Goal: Task Accomplishment & Management: Manage account settings

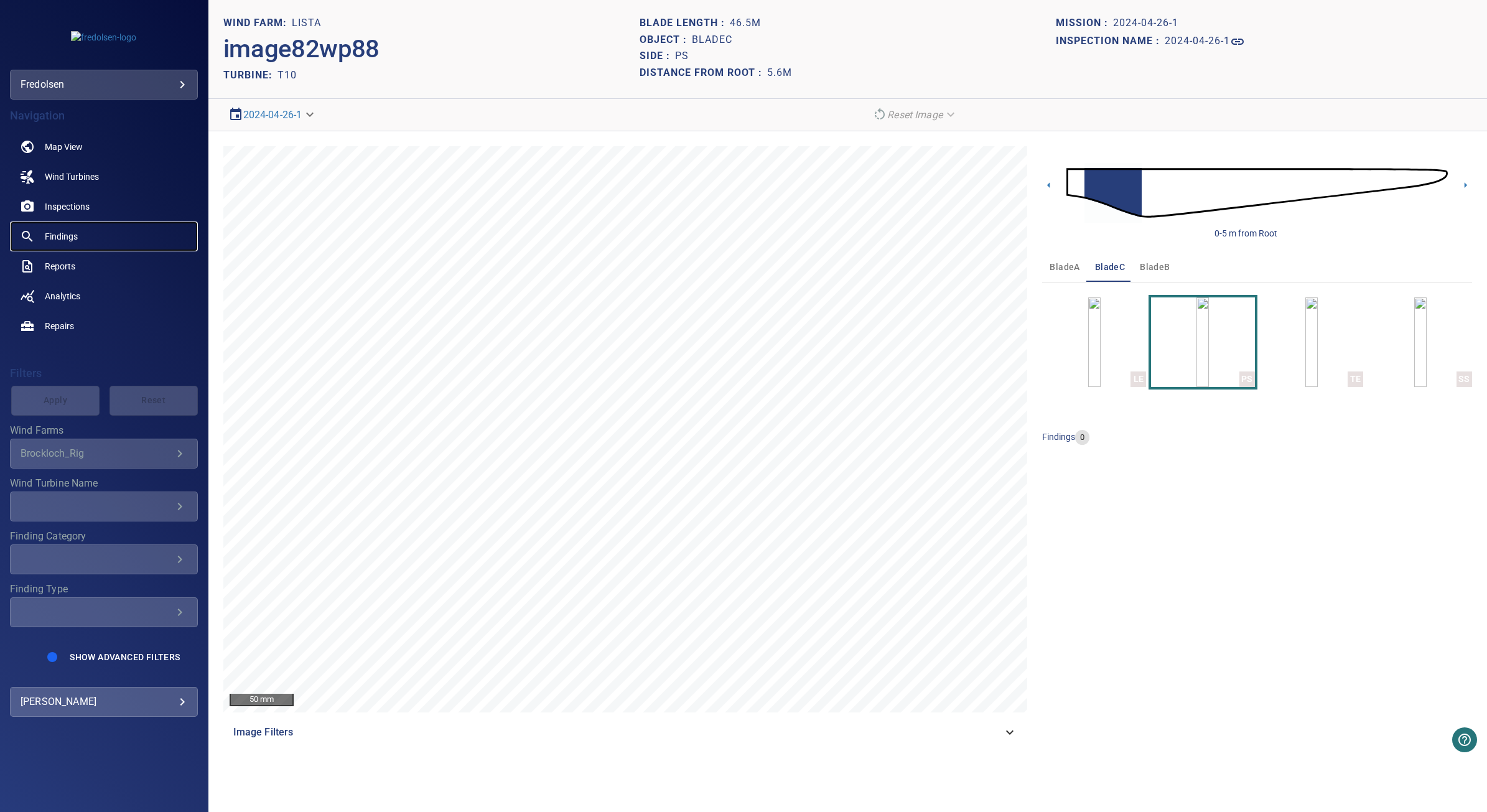
click at [59, 238] on span "Findings" at bounding box center [61, 236] width 33 height 12
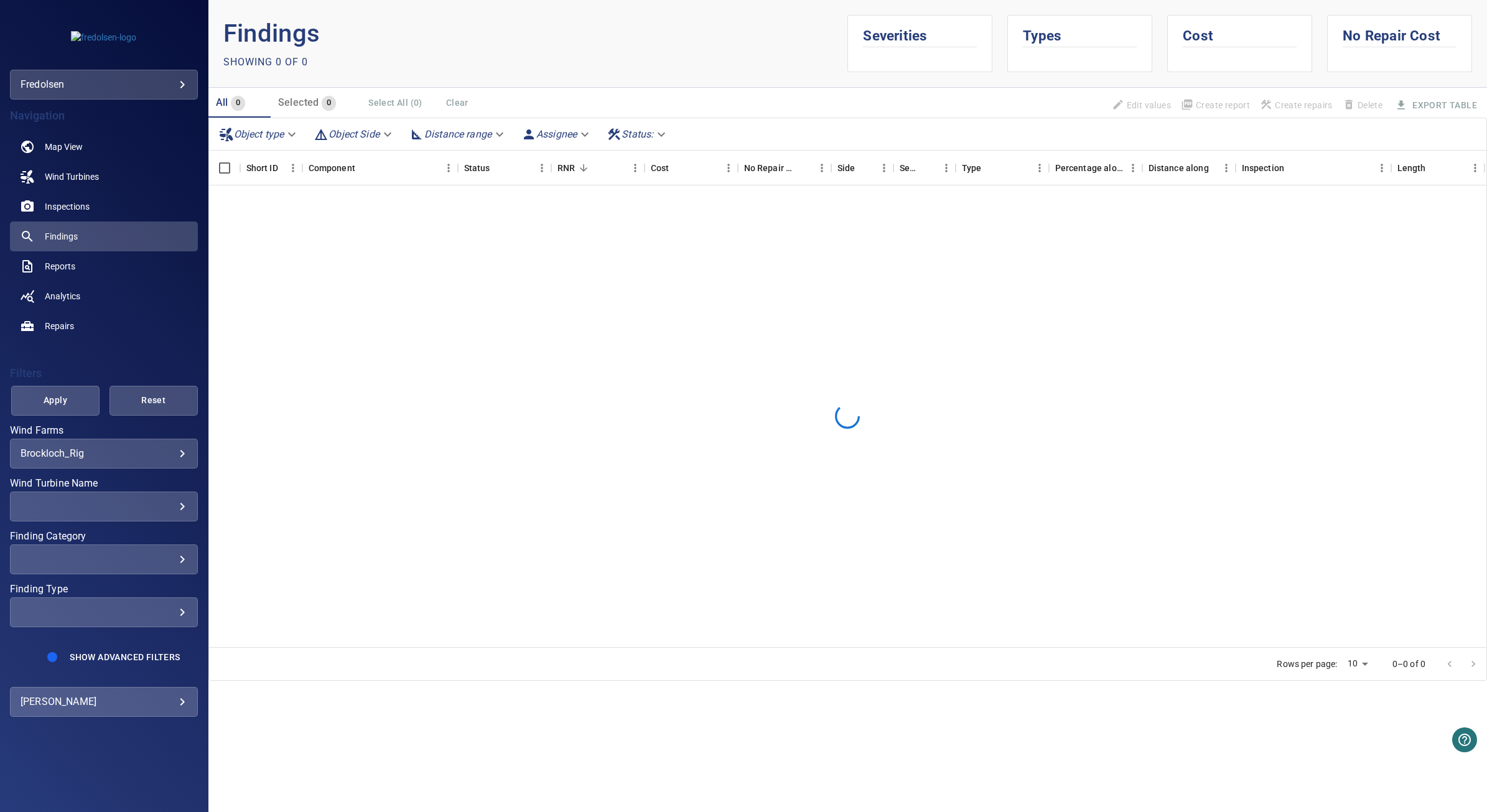
click at [164, 454] on body "**********" at bounding box center [743, 406] width 1487 height 812
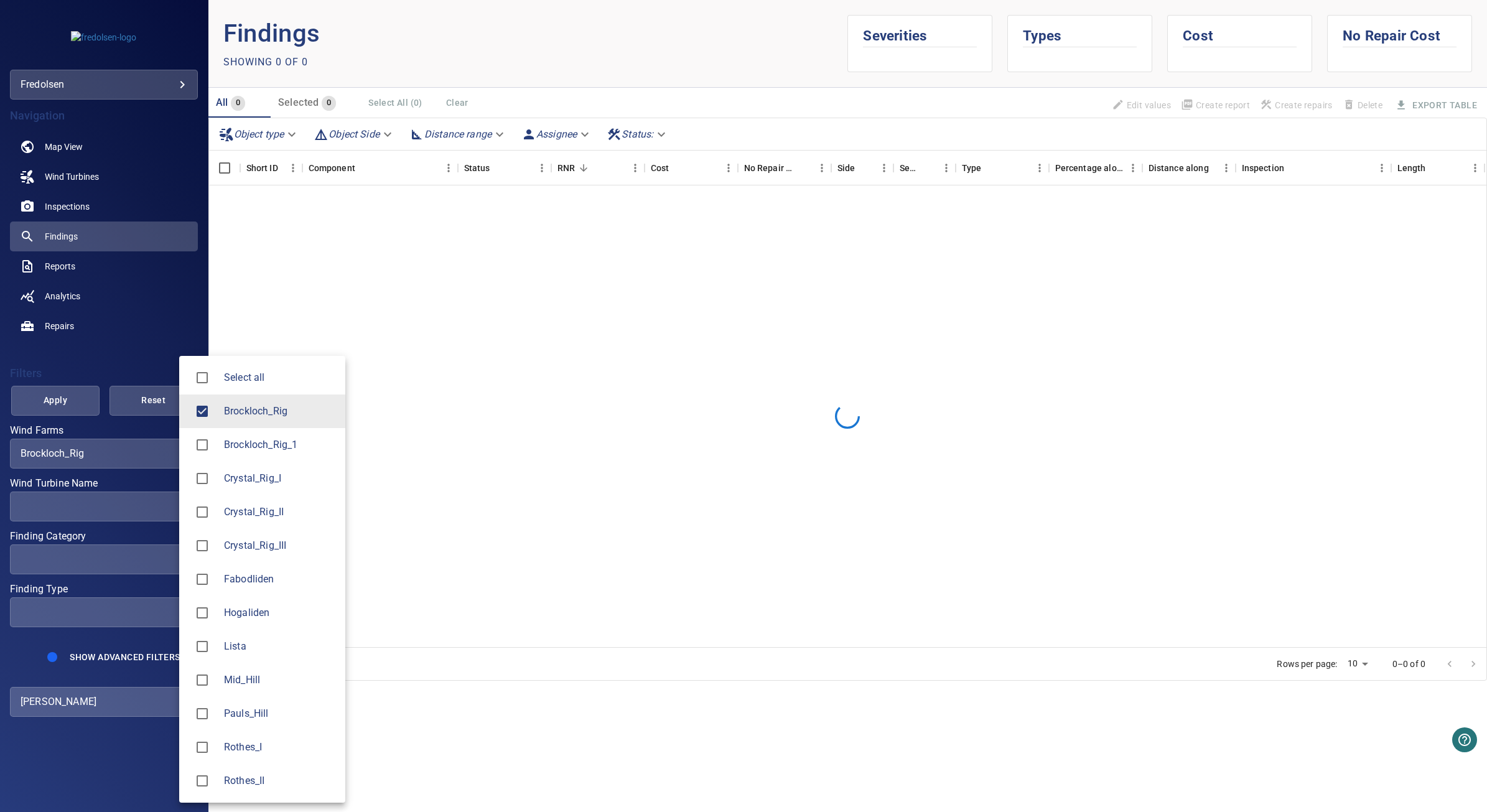
click at [235, 409] on span "Brockloch_Rig" at bounding box center [279, 411] width 111 height 15
click at [221, 646] on div at bounding box center [206, 646] width 35 height 26
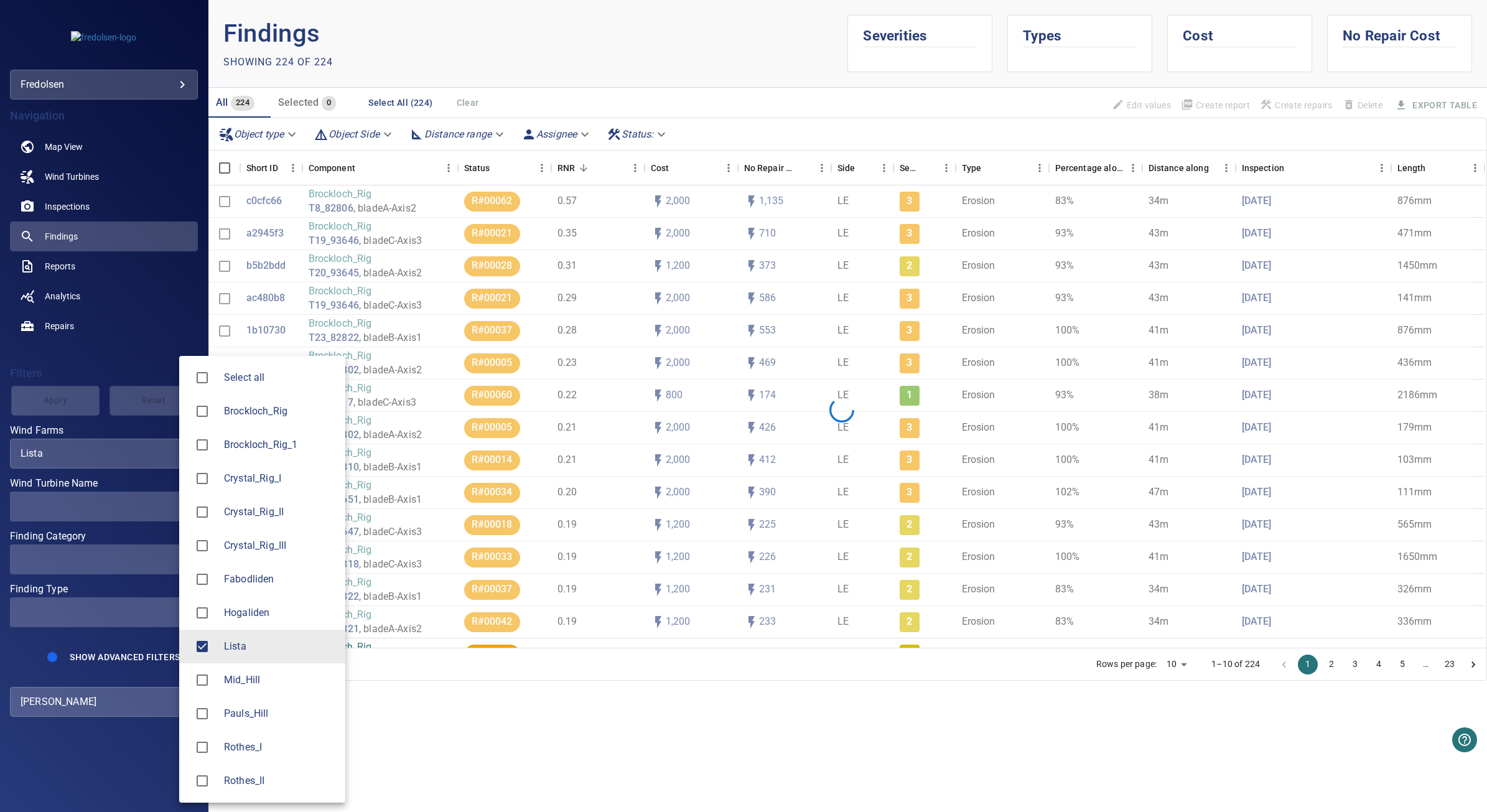
type input "*****"
click at [76, 411] on div at bounding box center [743, 406] width 1487 height 812
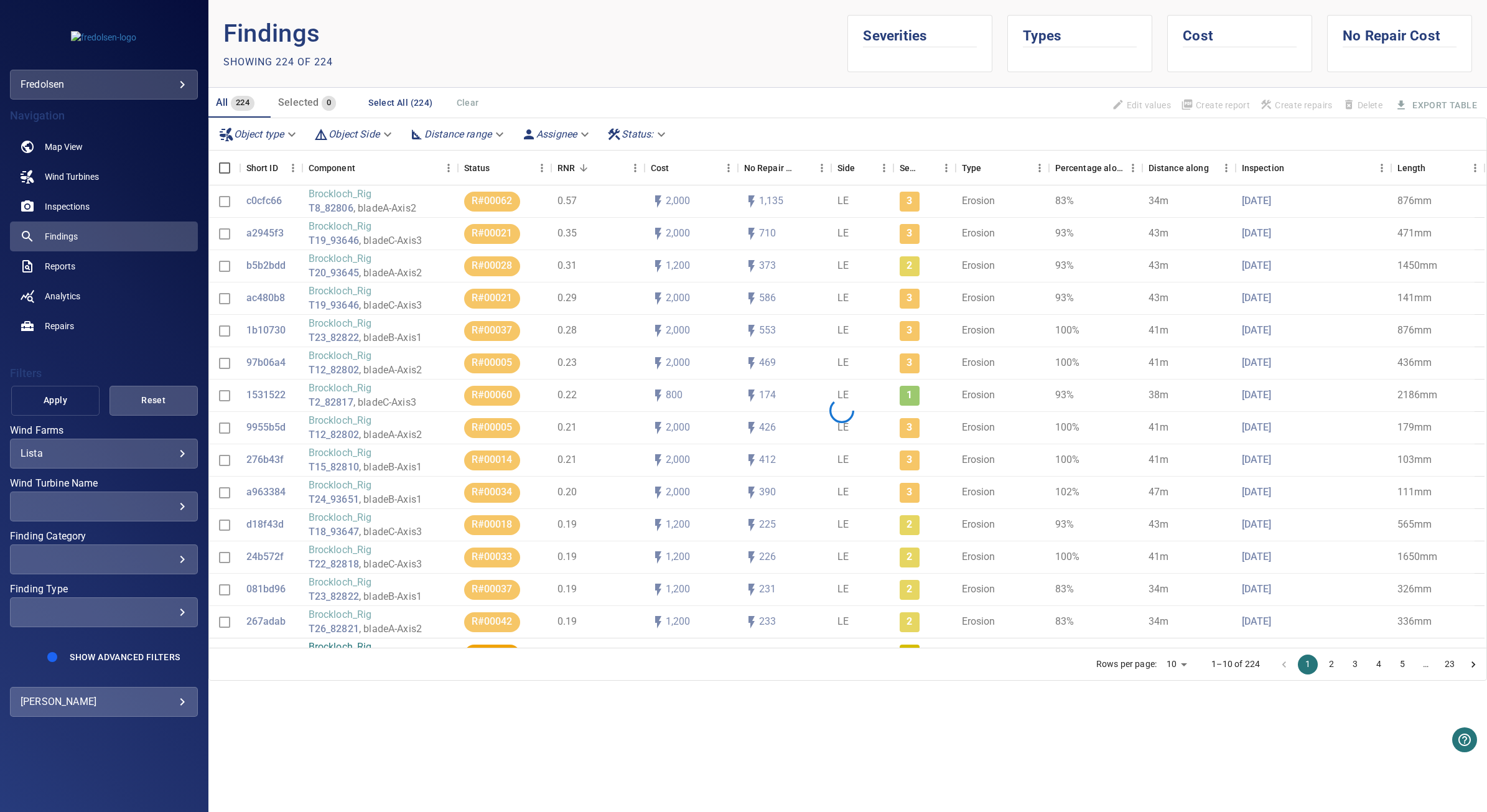
click at [76, 402] on span "Apply" at bounding box center [55, 401] width 57 height 16
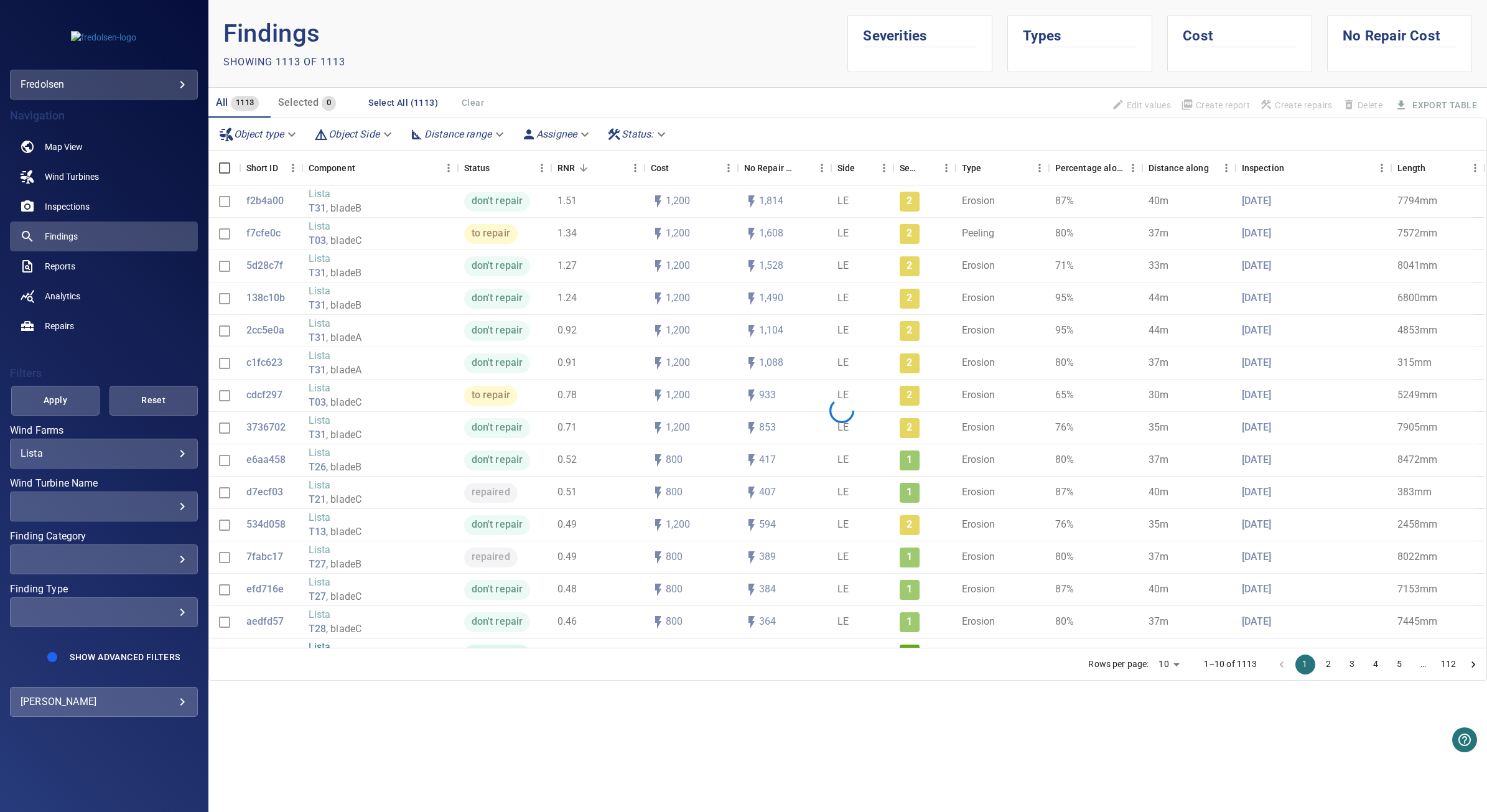
click at [664, 131] on body "**********" at bounding box center [743, 406] width 1487 height 812
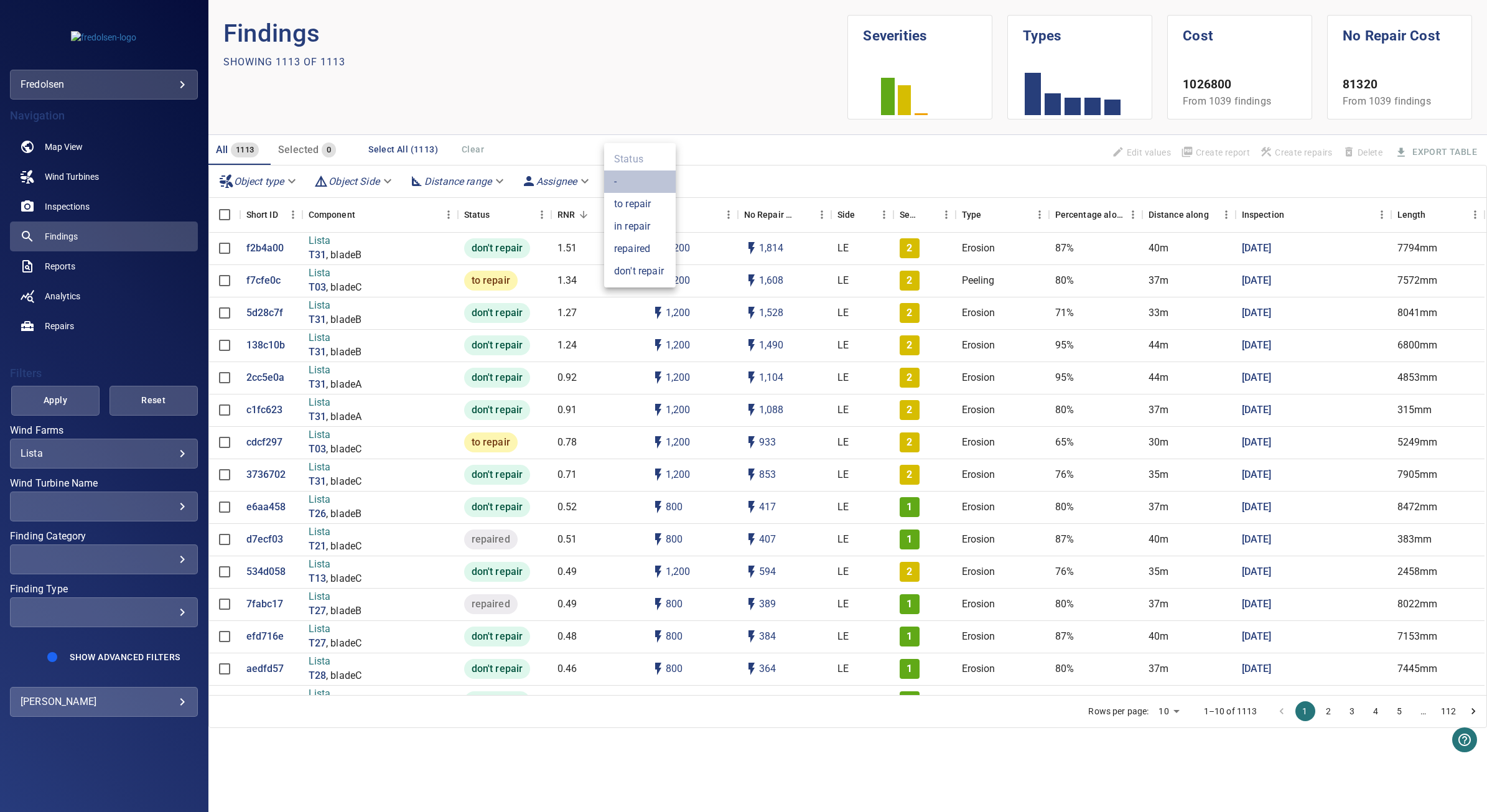
click at [618, 184] on li "-" at bounding box center [640, 181] width 72 height 22
type input "*"
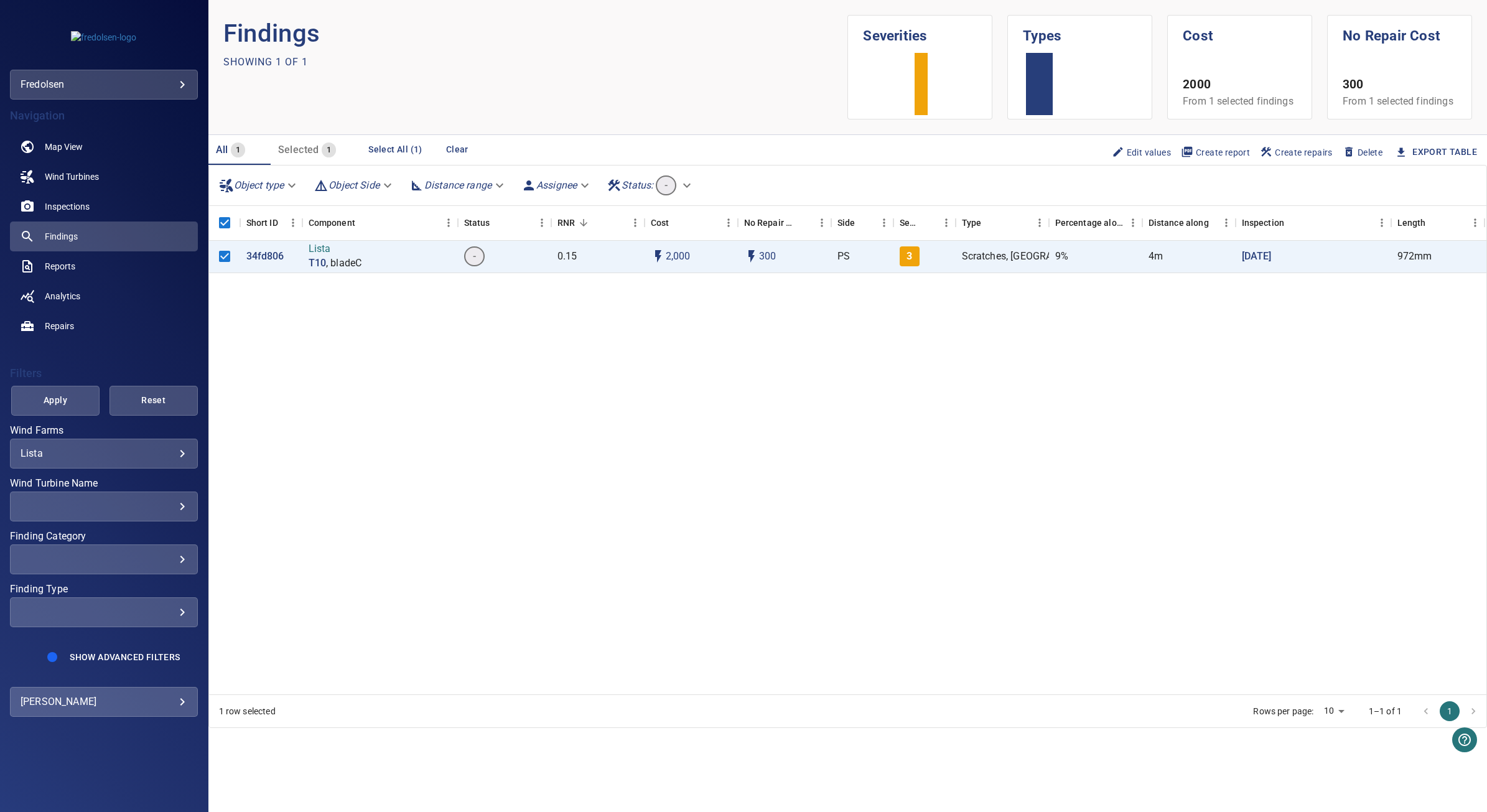
click at [1123, 160] on button "Edit values" at bounding box center [1141, 152] width 69 height 21
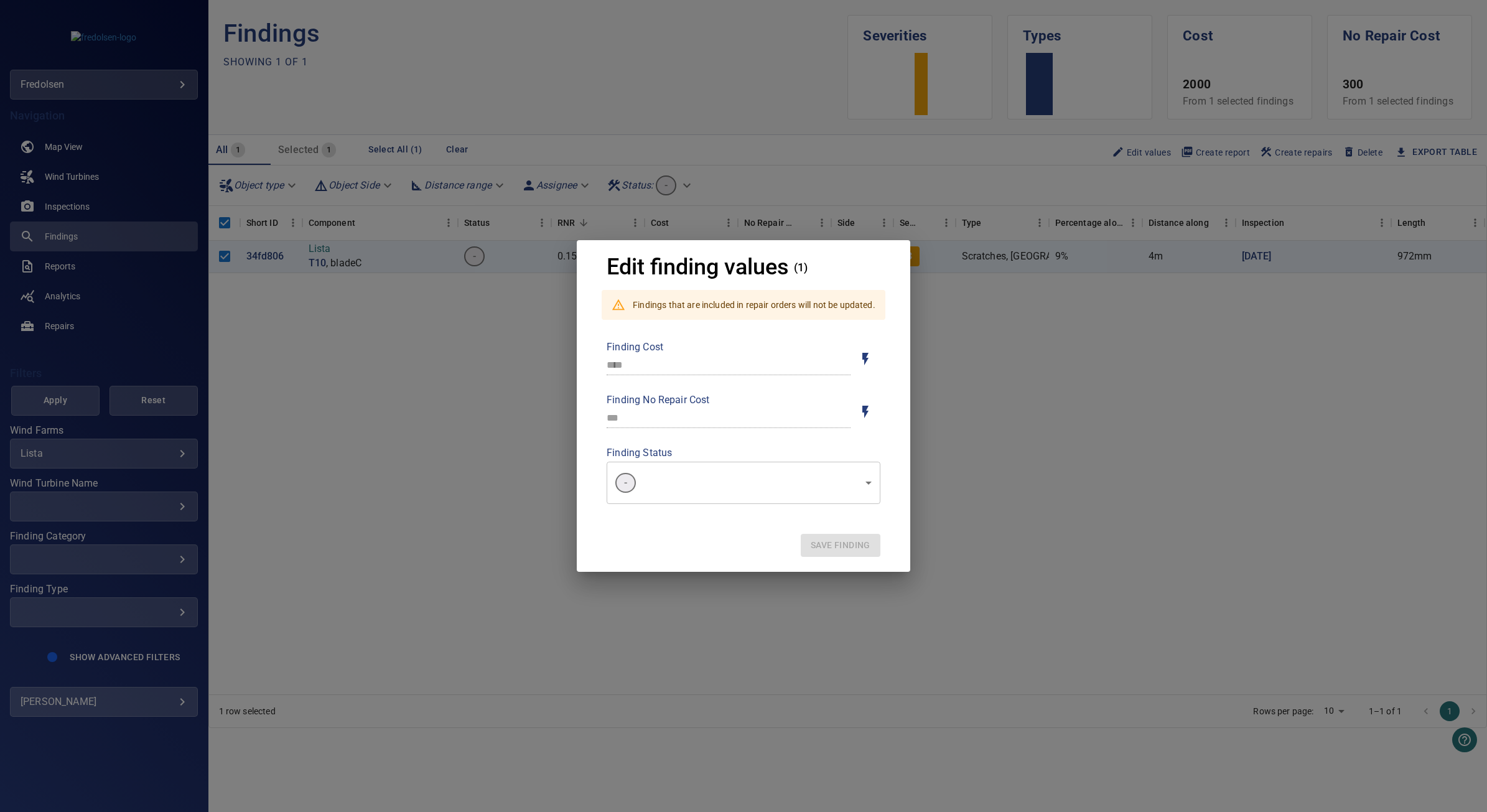
click at [673, 472] on body "**********" at bounding box center [743, 406] width 1487 height 812
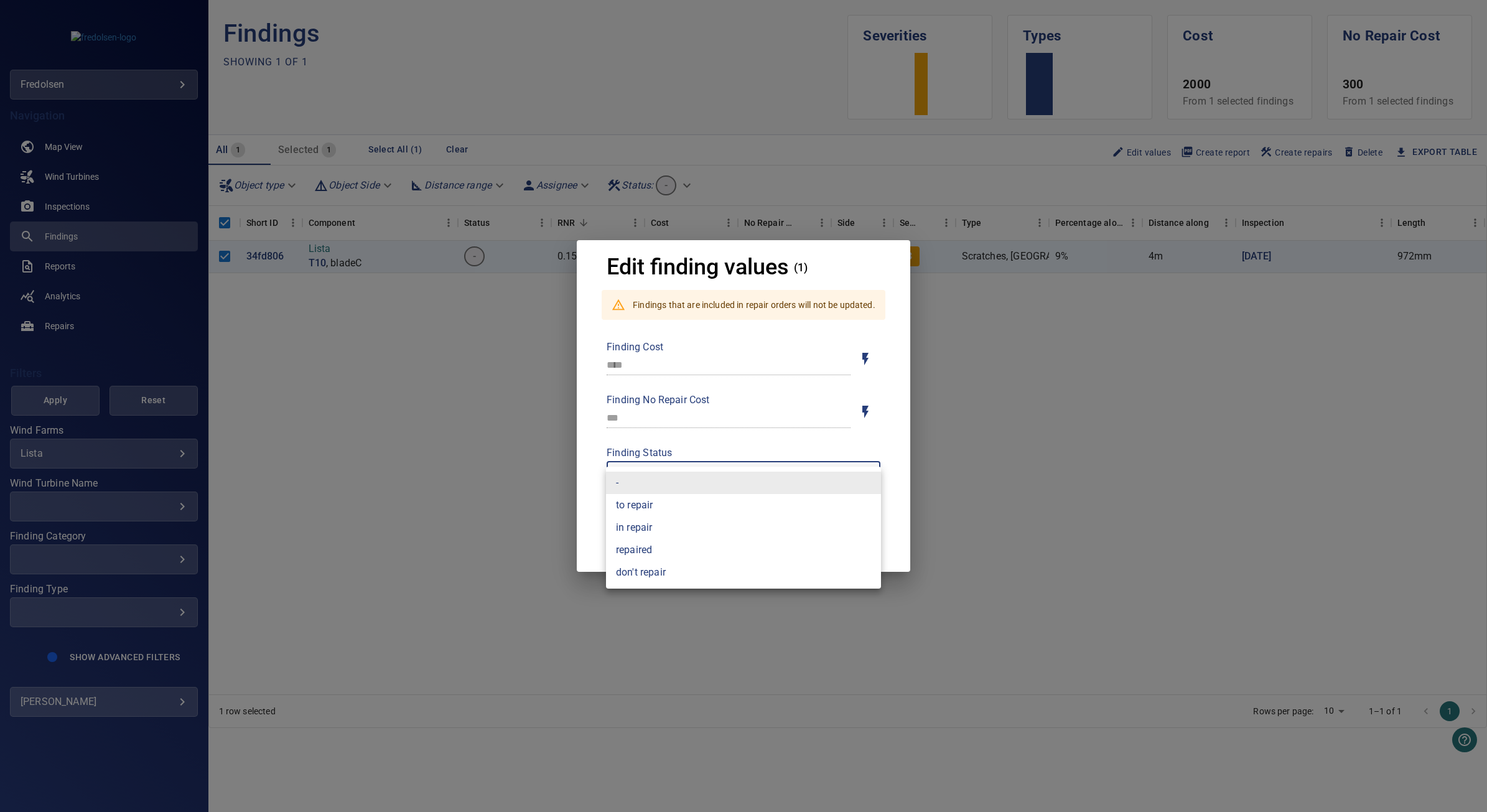
click at [659, 508] on li "to repair" at bounding box center [743, 505] width 275 height 22
type input "*********"
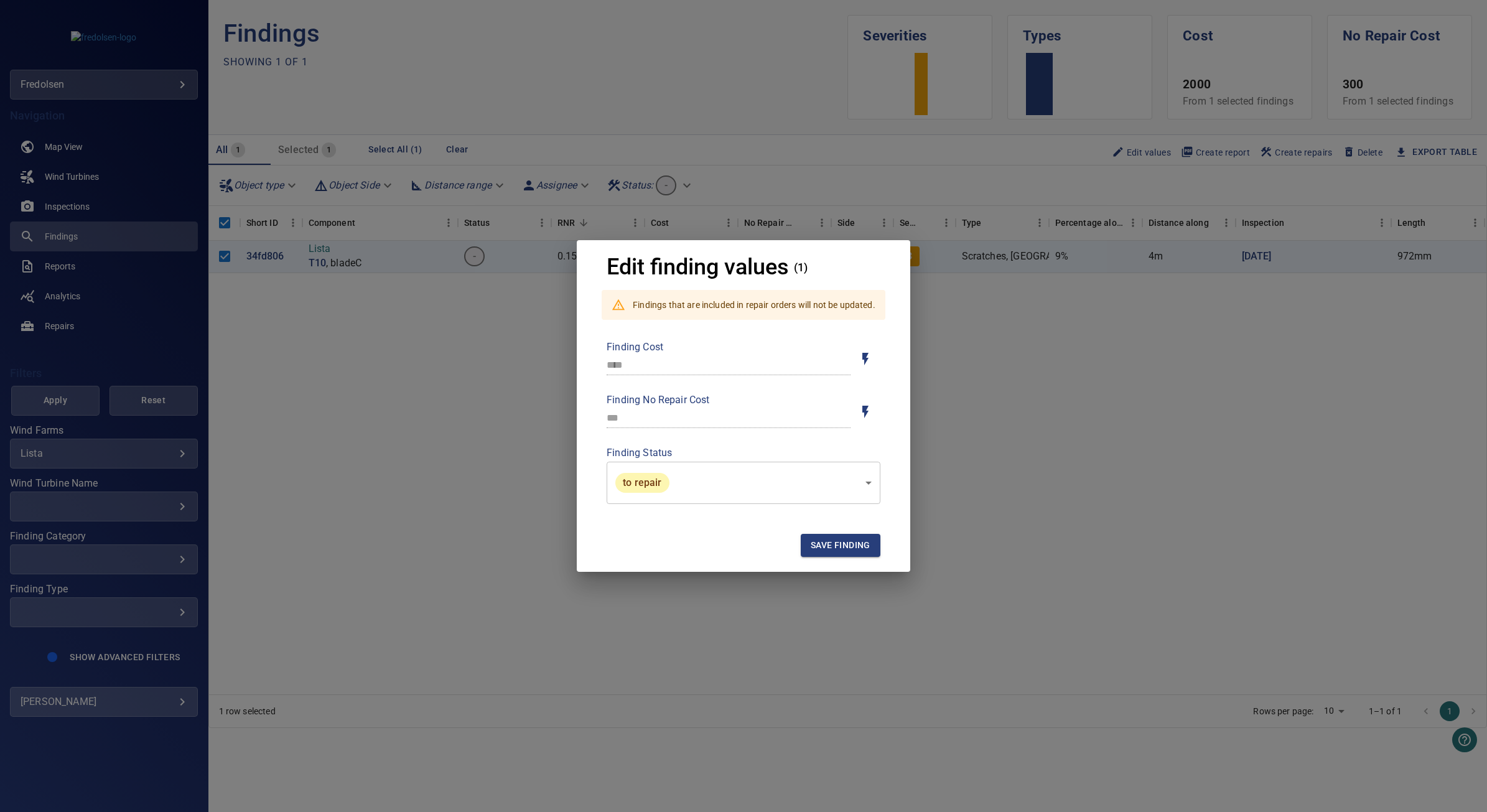
click at [829, 528] on div "Finding Cost **** Finding No Repair Cost *** Finding Status to repair *********…" at bounding box center [744, 427] width 304 height 214
click at [830, 549] on span "Save finding" at bounding box center [841, 545] width 60 height 16
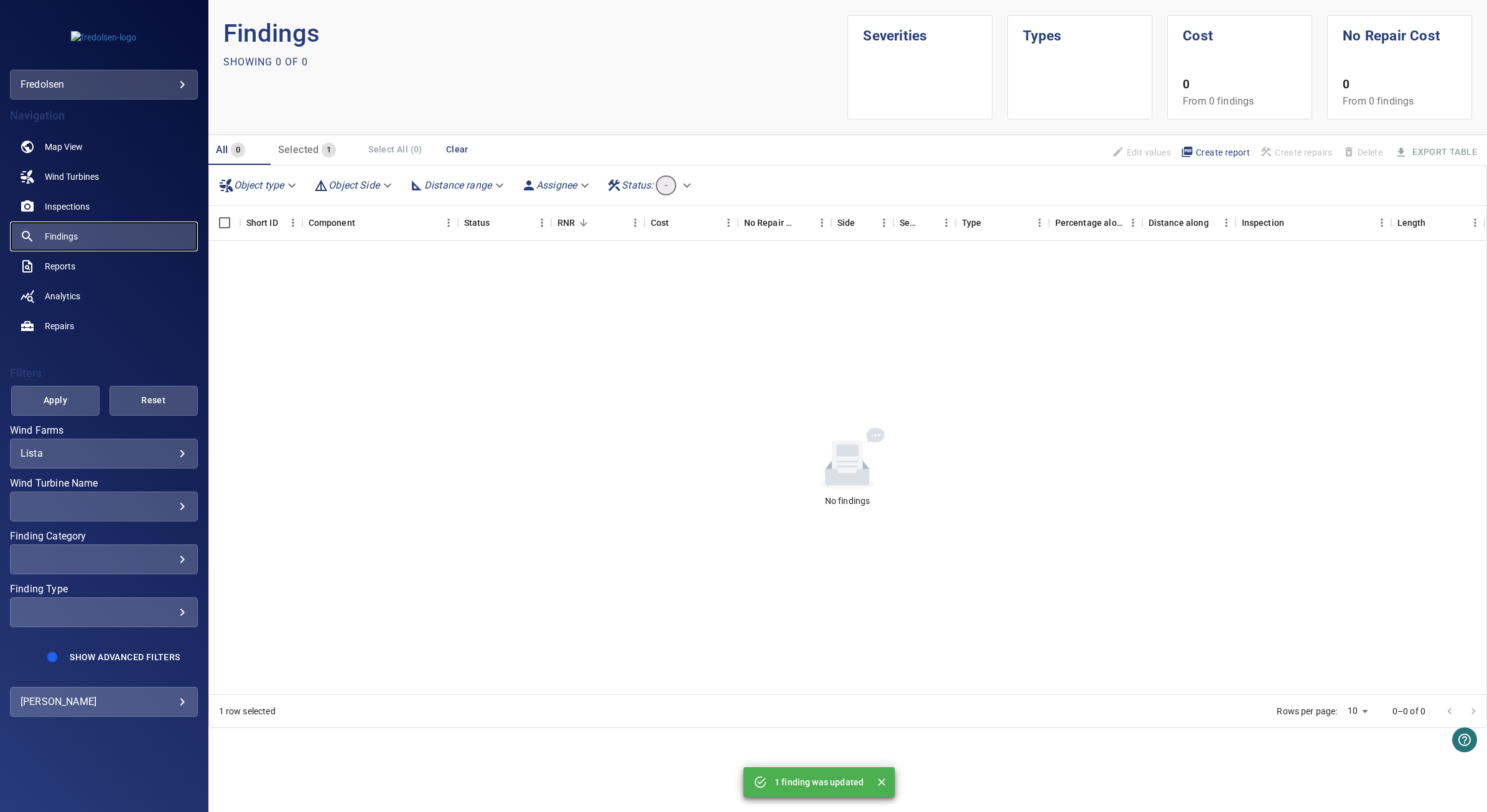
click at [88, 232] on link "Findings" at bounding box center [104, 236] width 188 height 30
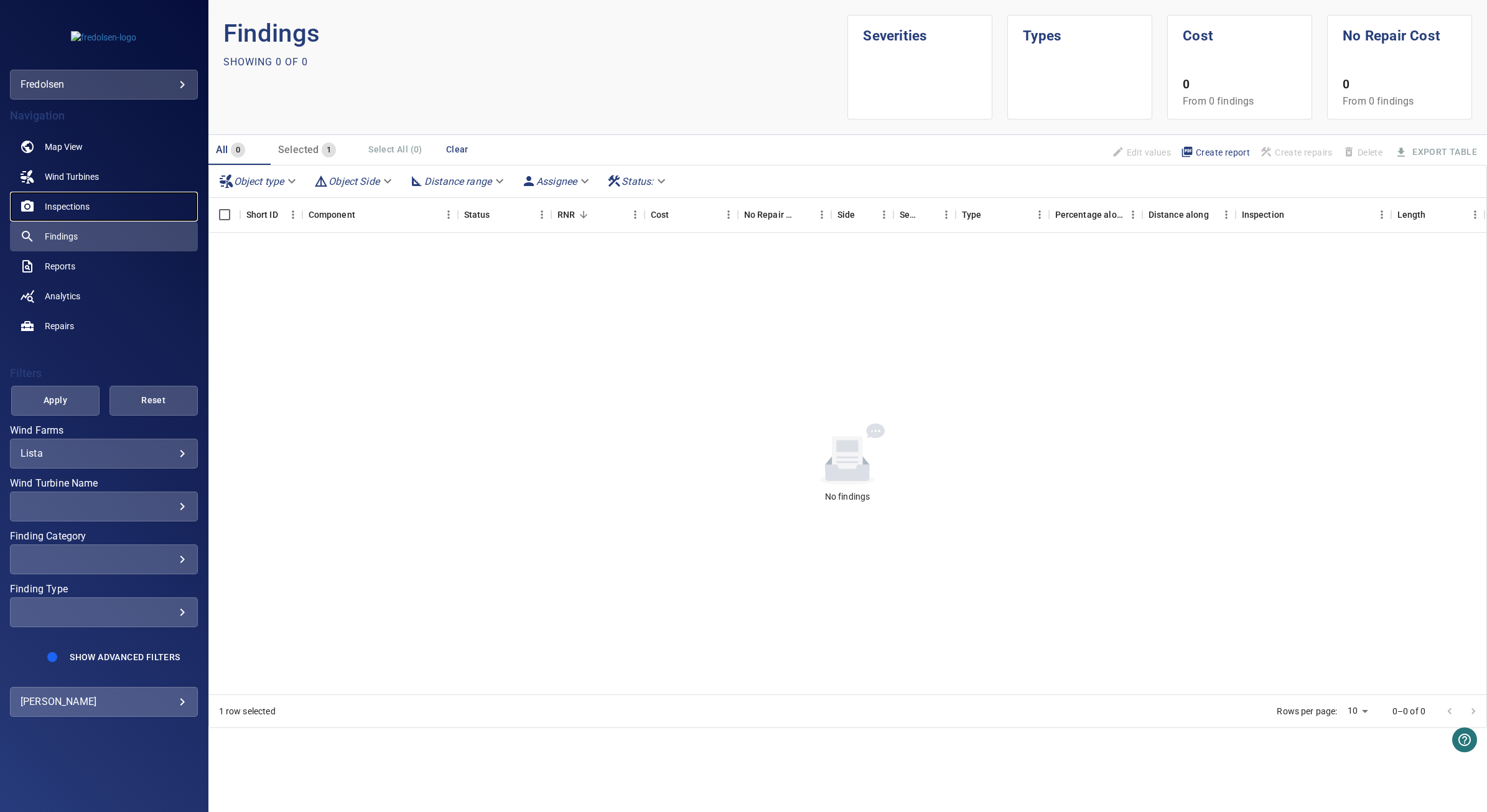
click at [70, 204] on span "Inspections" at bounding box center [67, 206] width 45 height 12
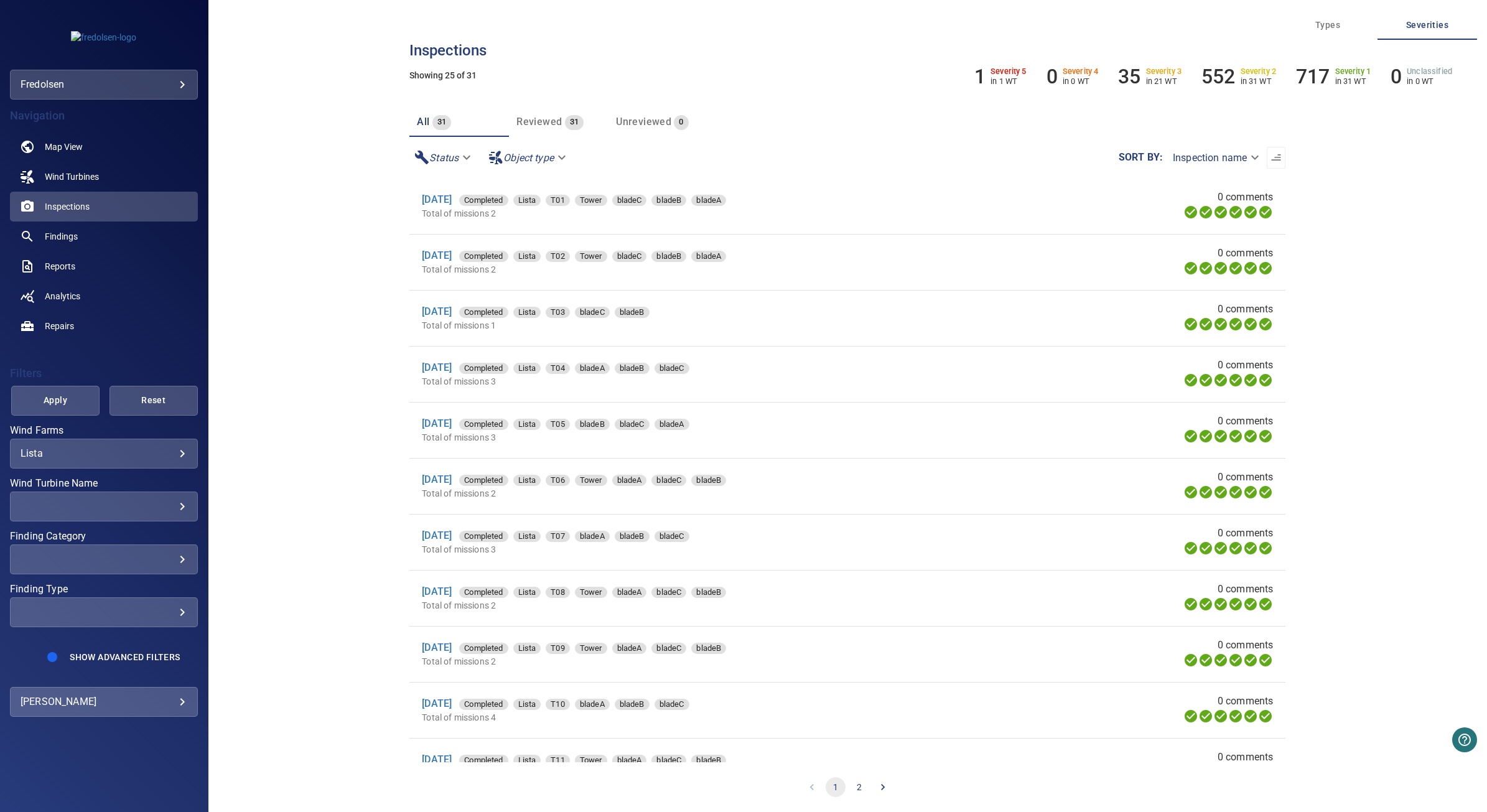
click at [628, 126] on span "Unreviewed" at bounding box center [643, 122] width 55 height 12
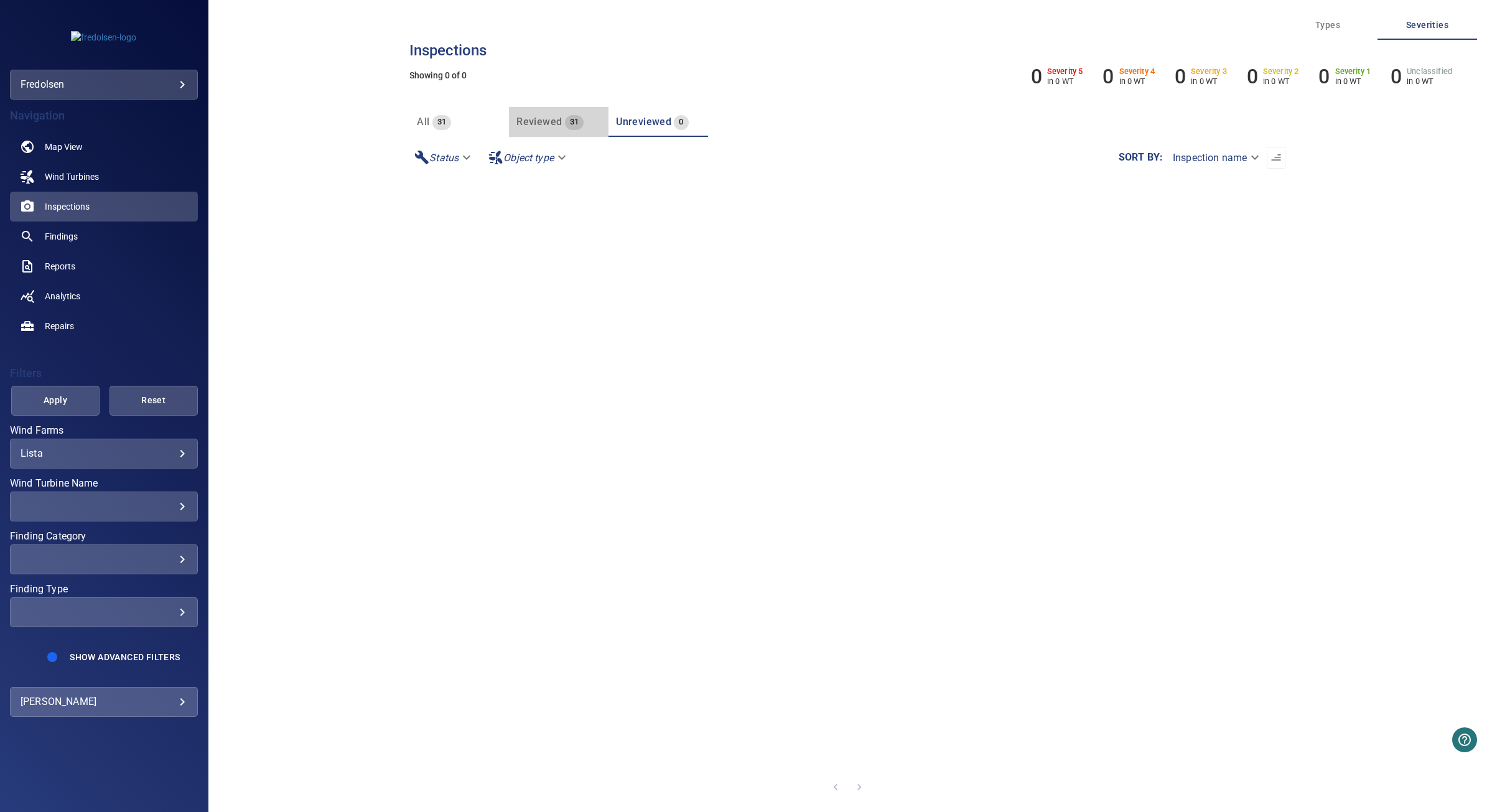
click at [523, 116] on span "Reviewed" at bounding box center [538, 122] width 45 height 12
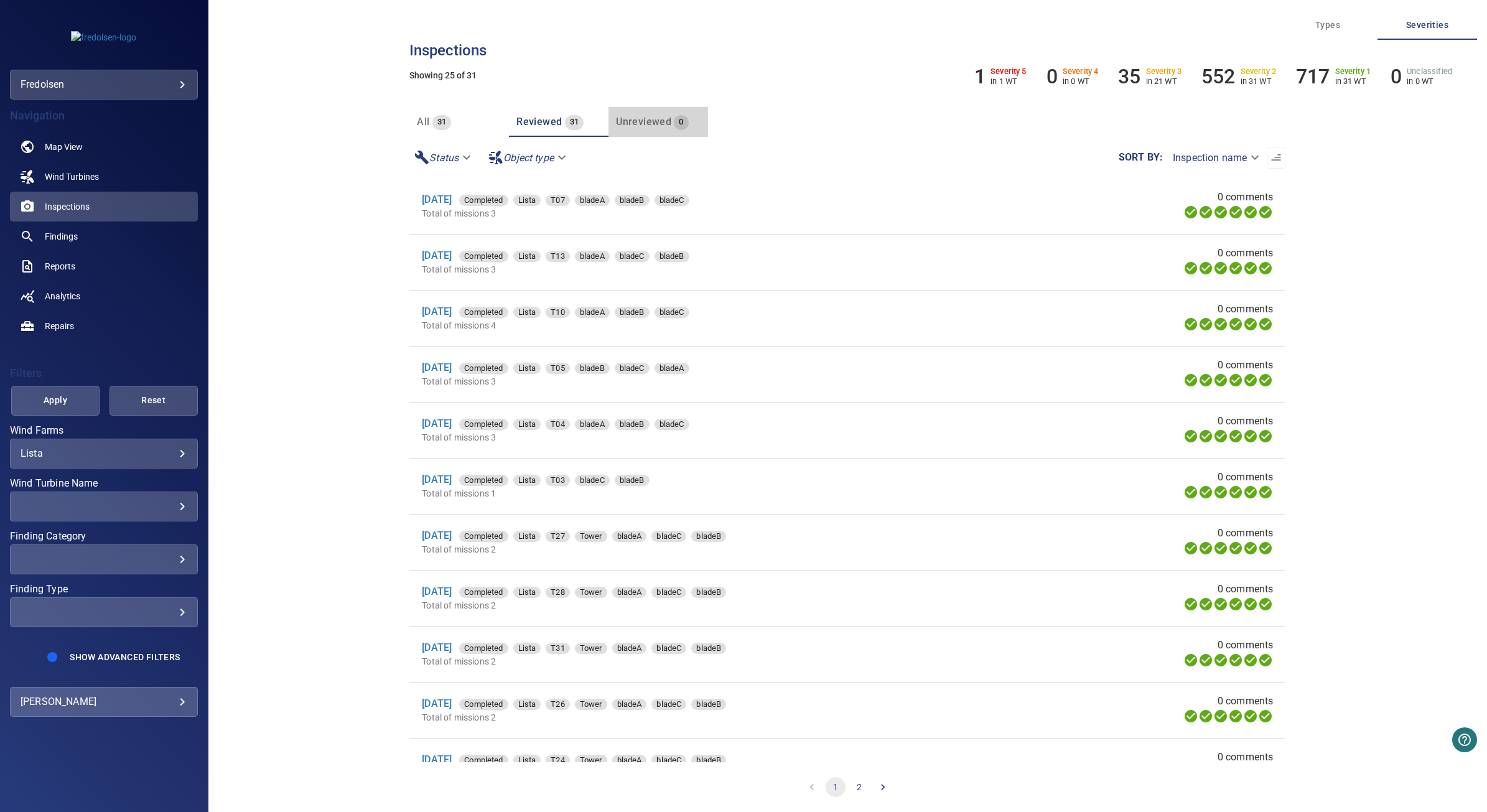
click at [641, 119] on span "Unreviewed" at bounding box center [643, 122] width 55 height 12
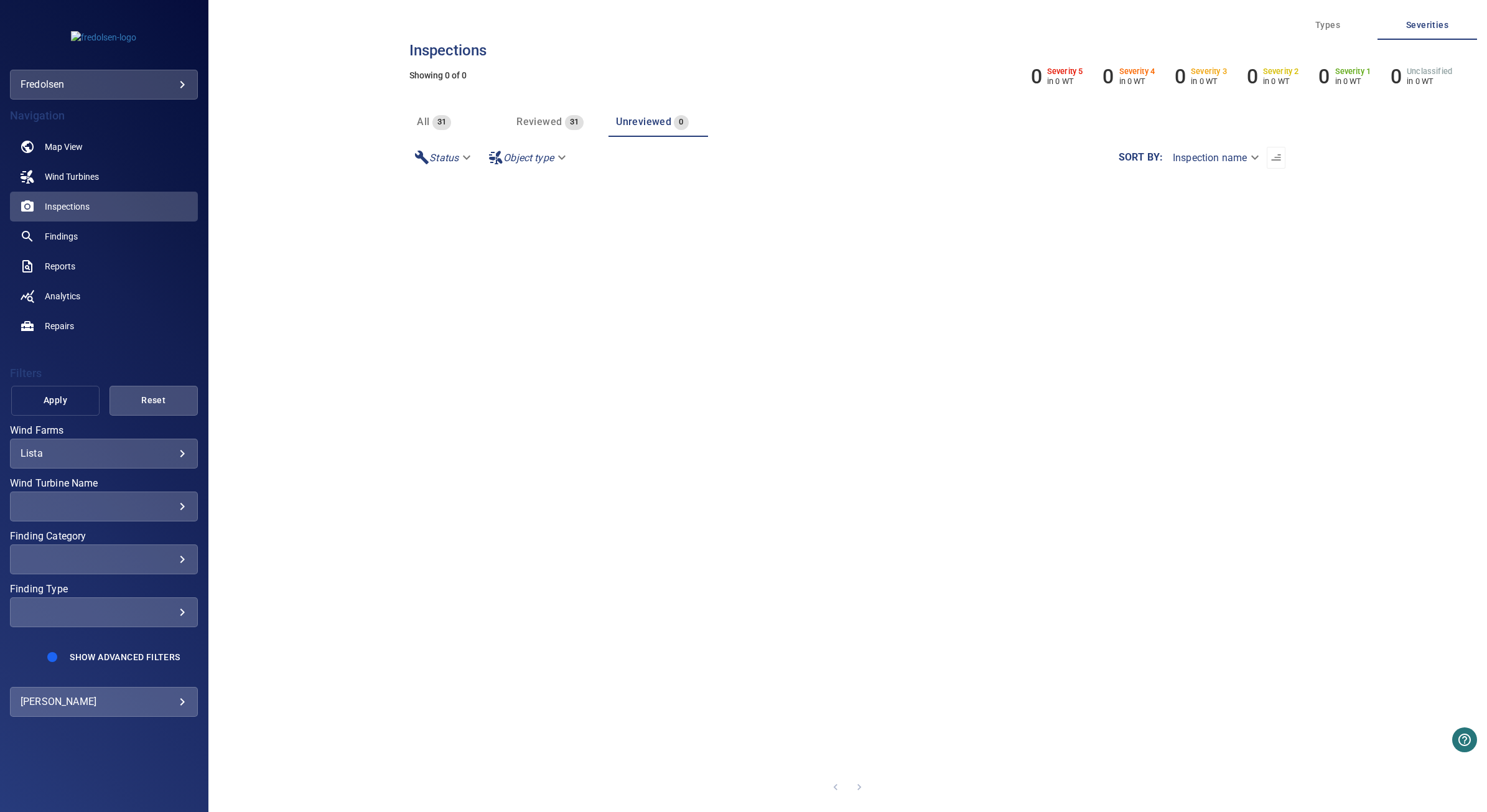
click at [82, 390] on button "Apply" at bounding box center [55, 401] width 88 height 30
click at [422, 126] on span "All" at bounding box center [423, 122] width 12 height 12
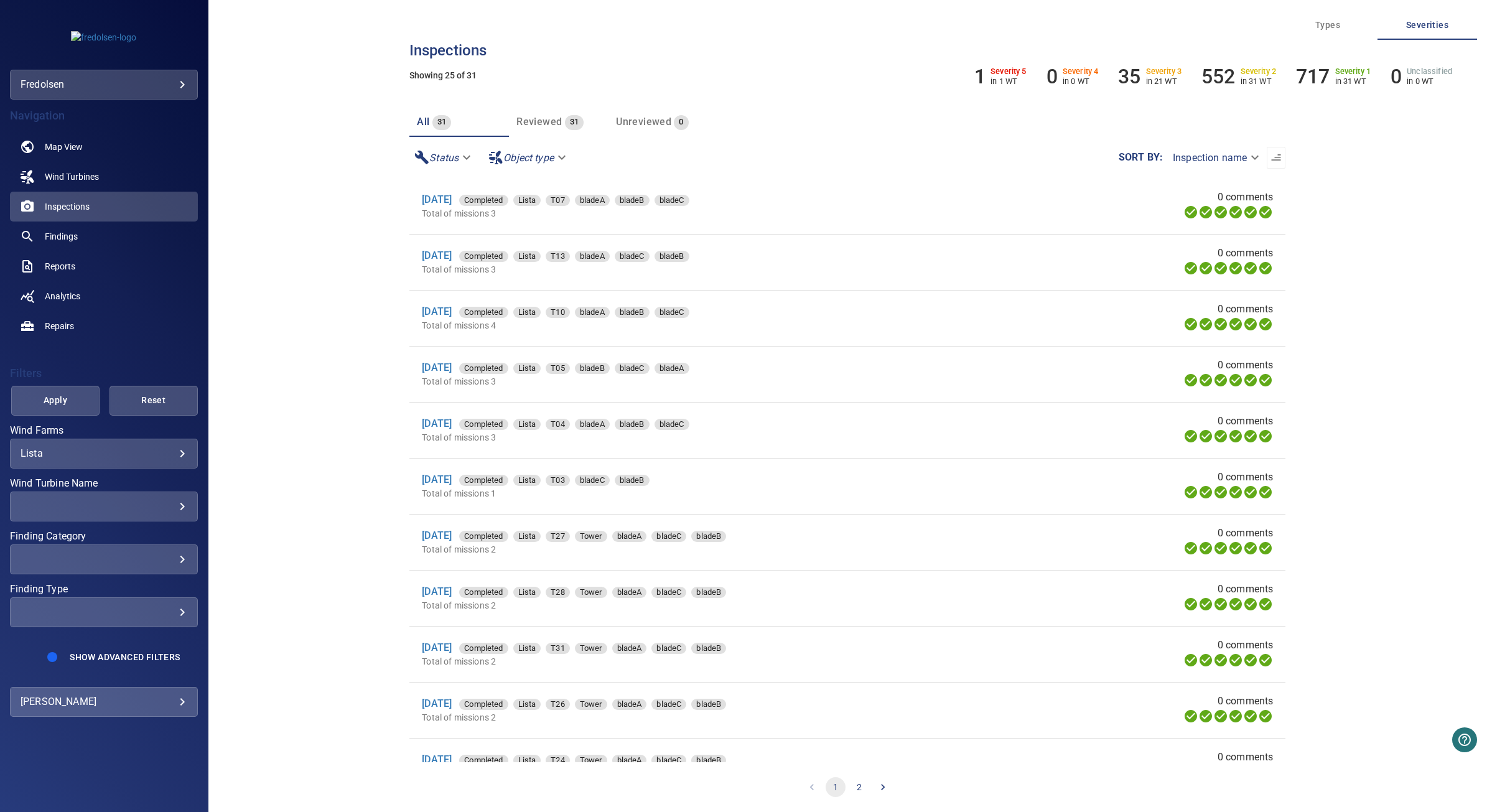
click at [1247, 159] on body "**********" at bounding box center [743, 406] width 1487 height 812
drag, startPoint x: 1387, startPoint y: 256, endPoint x: 1338, endPoint y: 197, distance: 76.9
click at [1385, 256] on div at bounding box center [743, 406] width 1487 height 812
click at [70, 241] on span "Findings" at bounding box center [61, 236] width 33 height 12
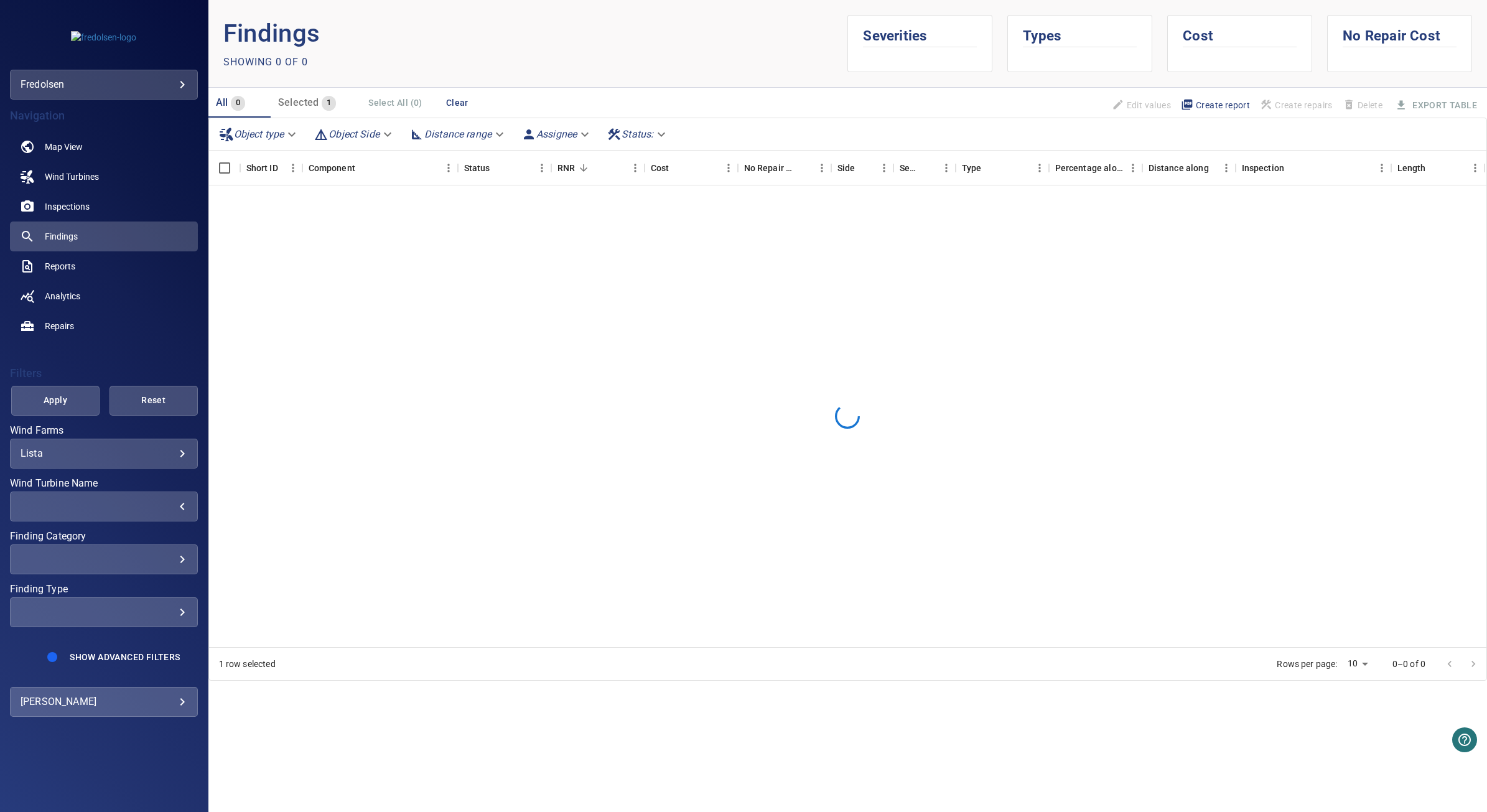
click at [153, 508] on div "​" at bounding box center [104, 506] width 167 height 12
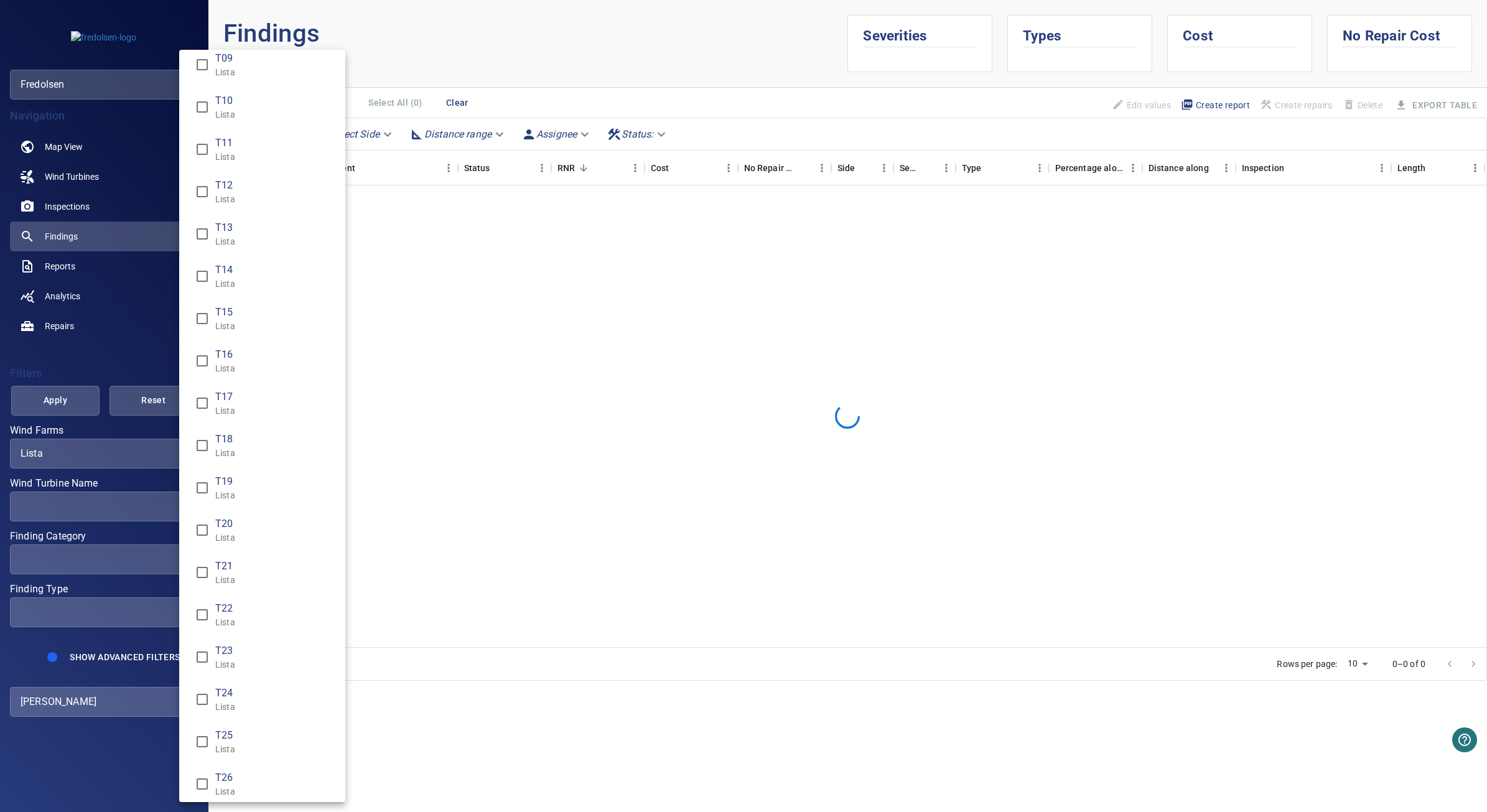
scroll to position [569, 0]
click at [247, 439] on p "Lista" at bounding box center [275, 445] width 120 height 12
type input "**********"
click at [90, 411] on div "Wind Turbine Name" at bounding box center [743, 406] width 1487 height 812
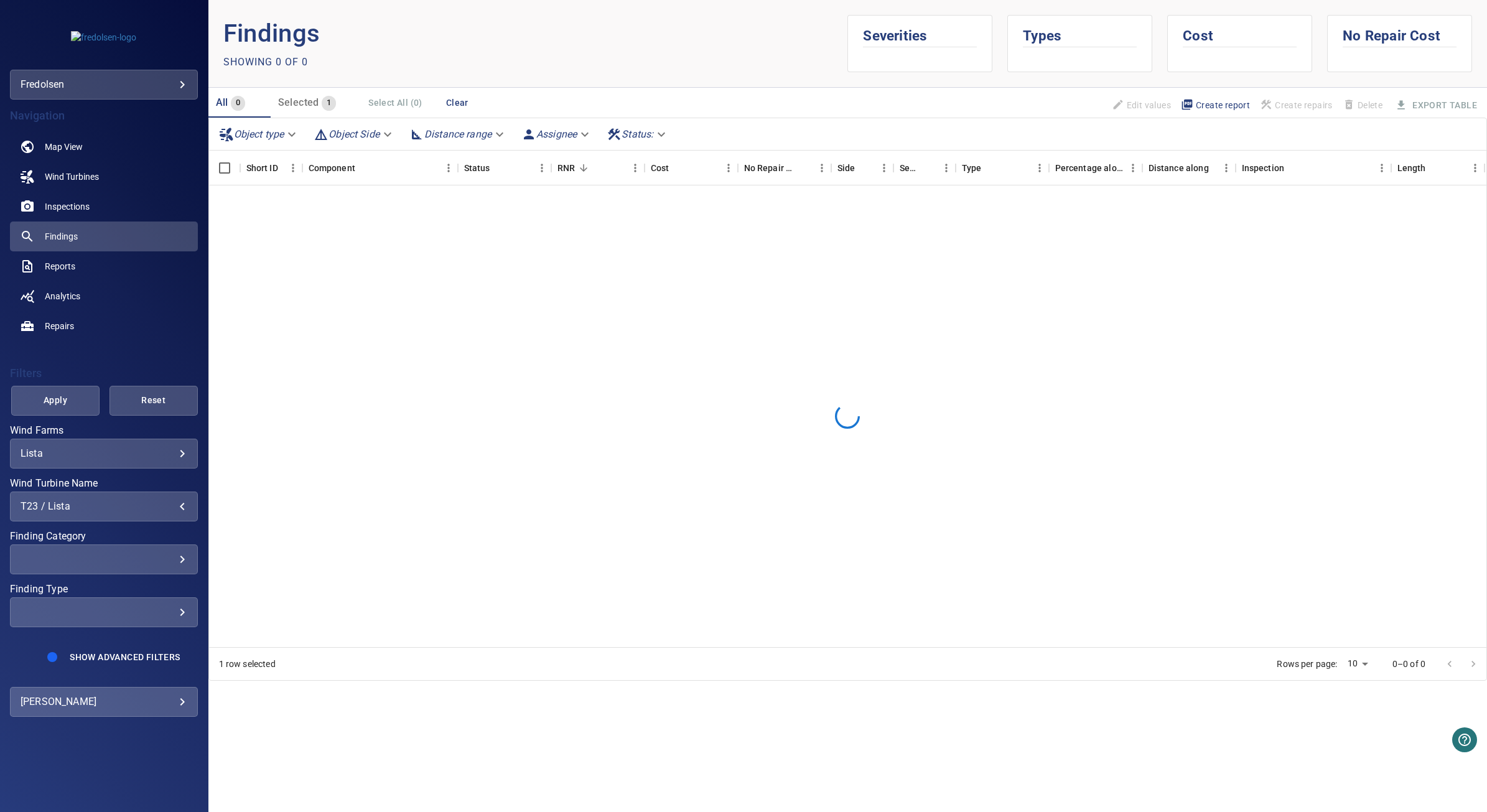
click at [81, 408] on div "T01 Lista T02 Lista T03 Lista T04 Lista T05 Lista T06 Lista T07 Lista T08 Lista…" at bounding box center [743, 406] width 1487 height 812
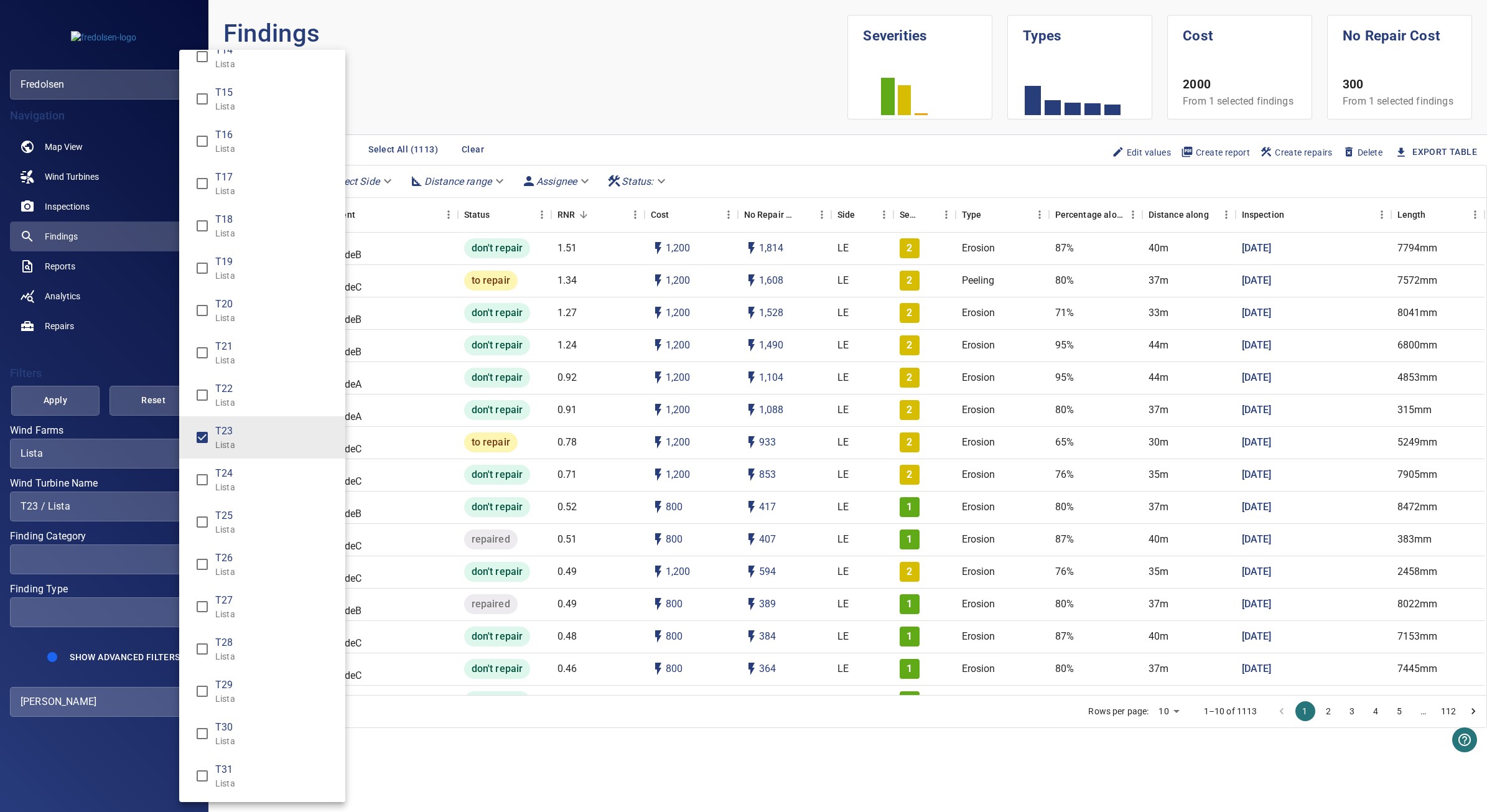
click at [79, 409] on div "Wind Turbine Name" at bounding box center [743, 406] width 1487 height 812
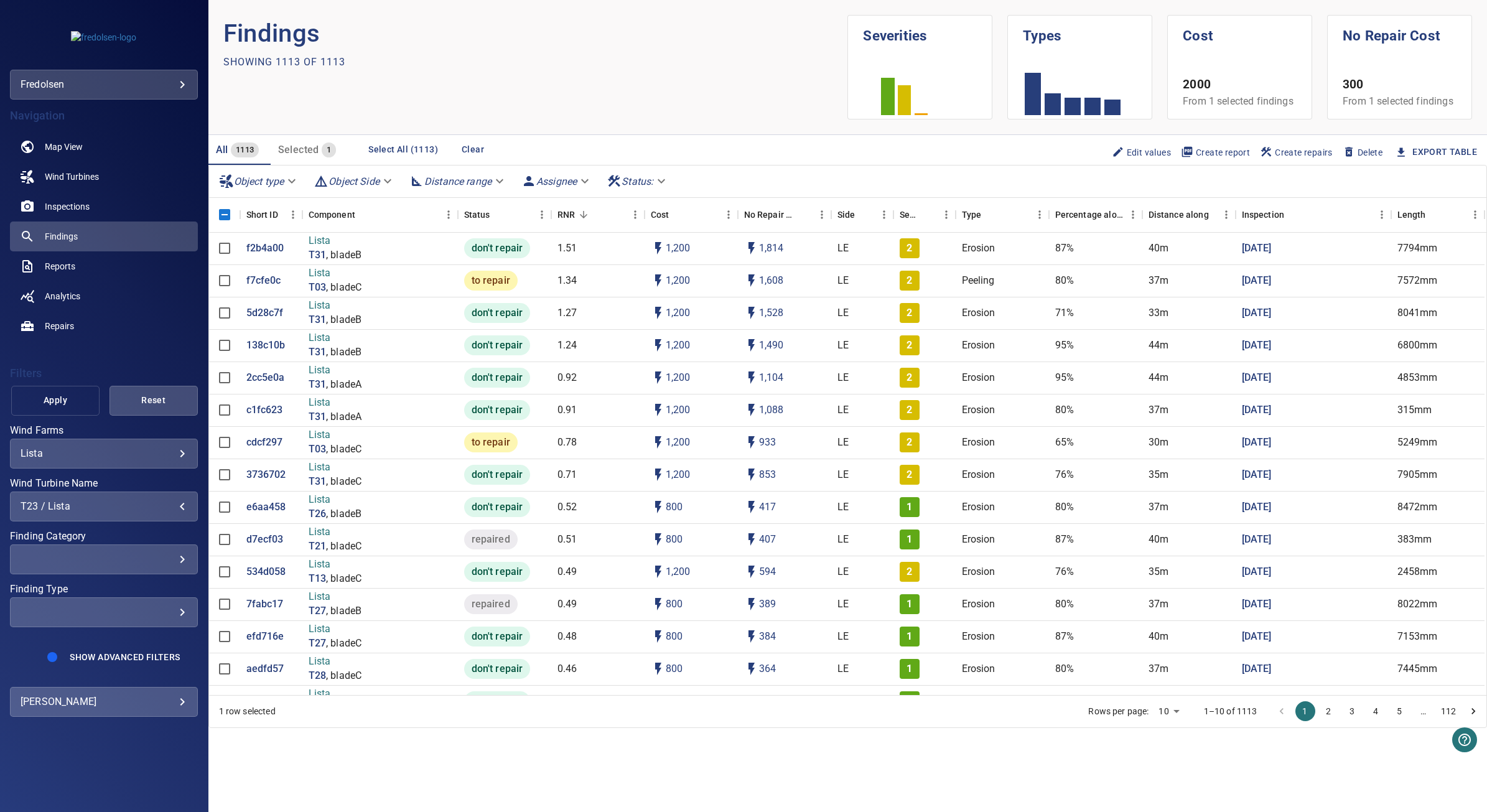
click at [64, 402] on span "Apply" at bounding box center [55, 401] width 57 height 16
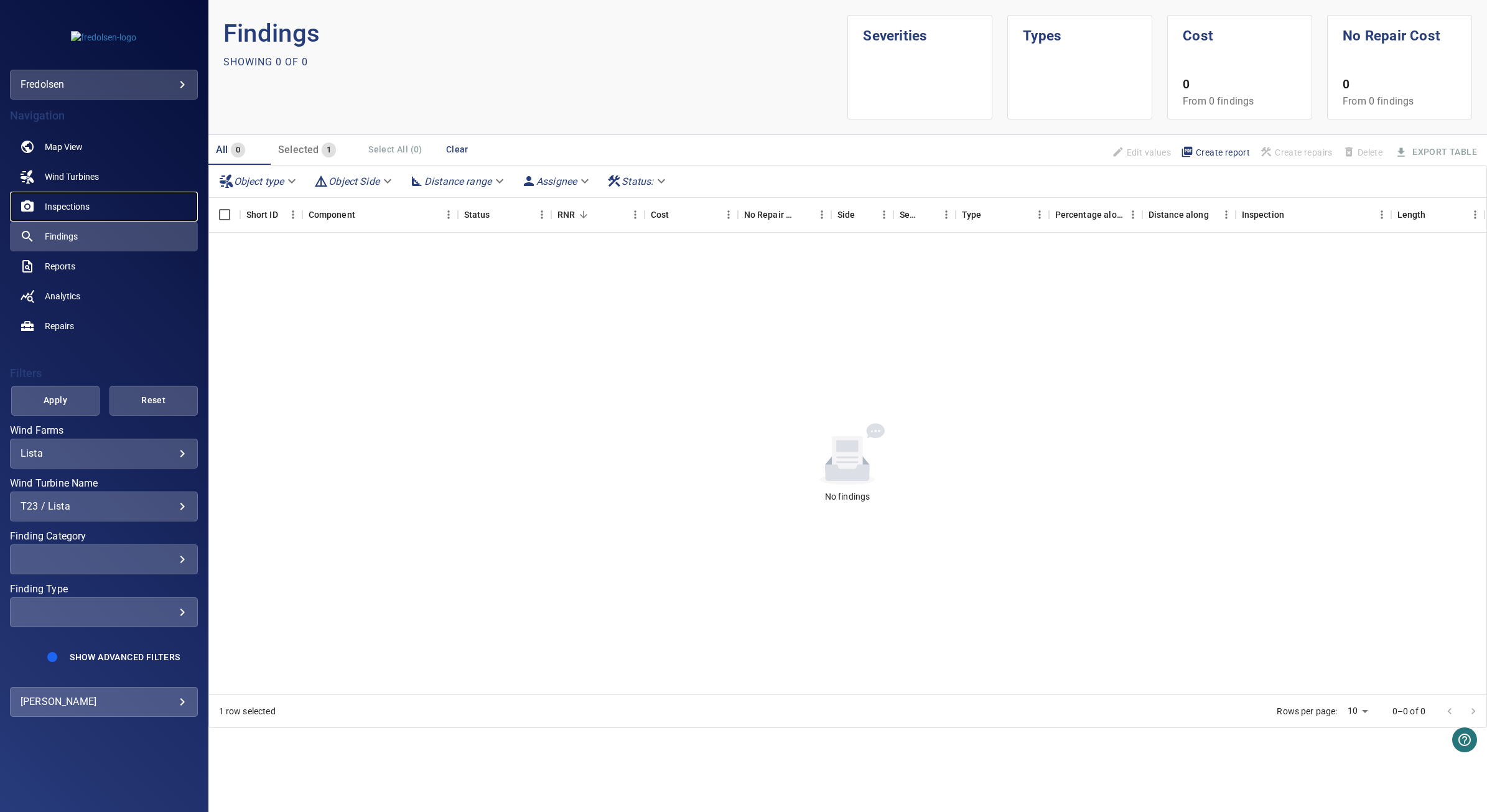
click at [78, 192] on link "Inspections" at bounding box center [104, 207] width 188 height 30
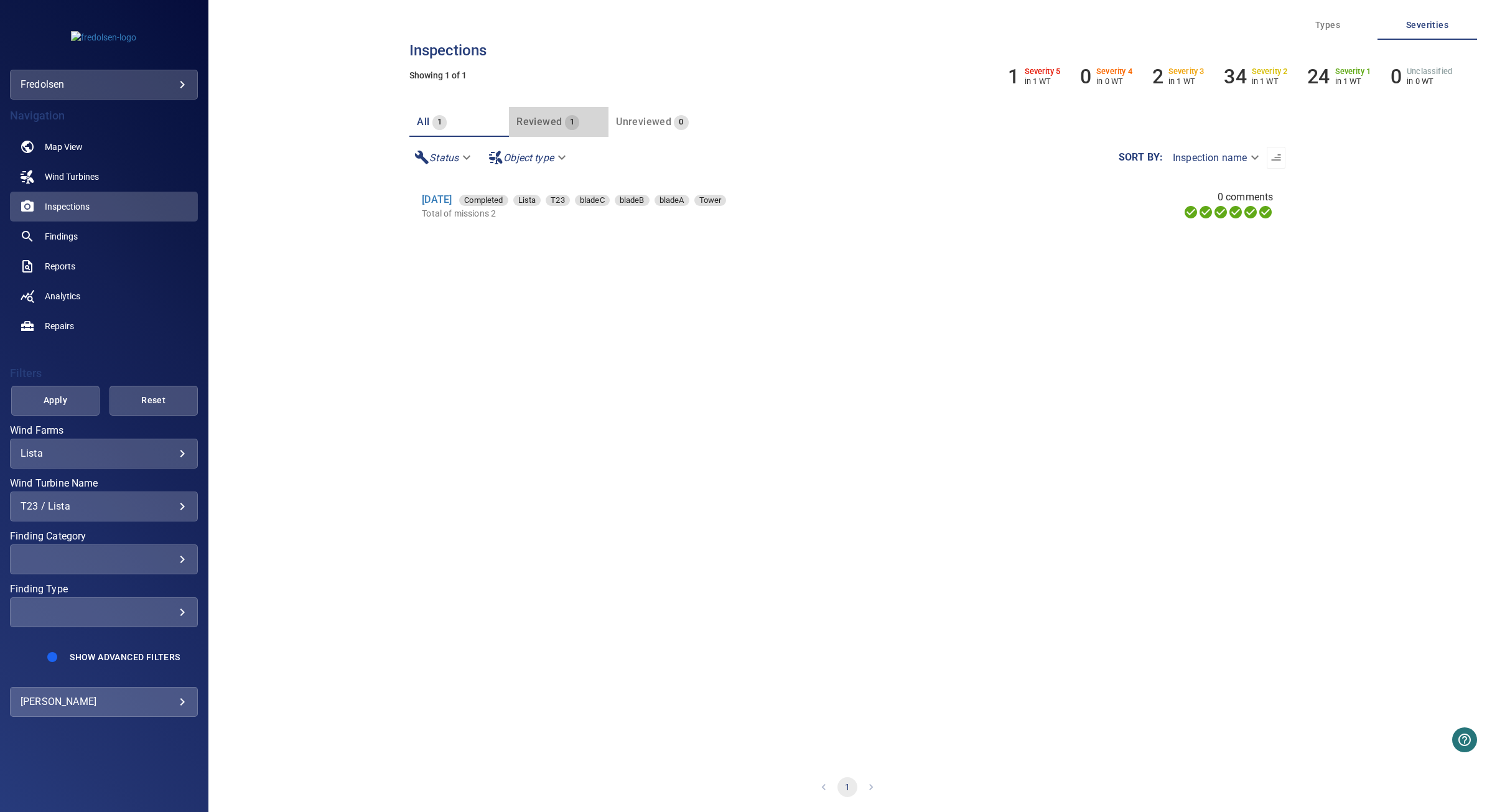
click at [552, 123] on span "Reviewed" at bounding box center [538, 122] width 45 height 12
click at [624, 122] on span "Unreviewed" at bounding box center [643, 122] width 55 height 12
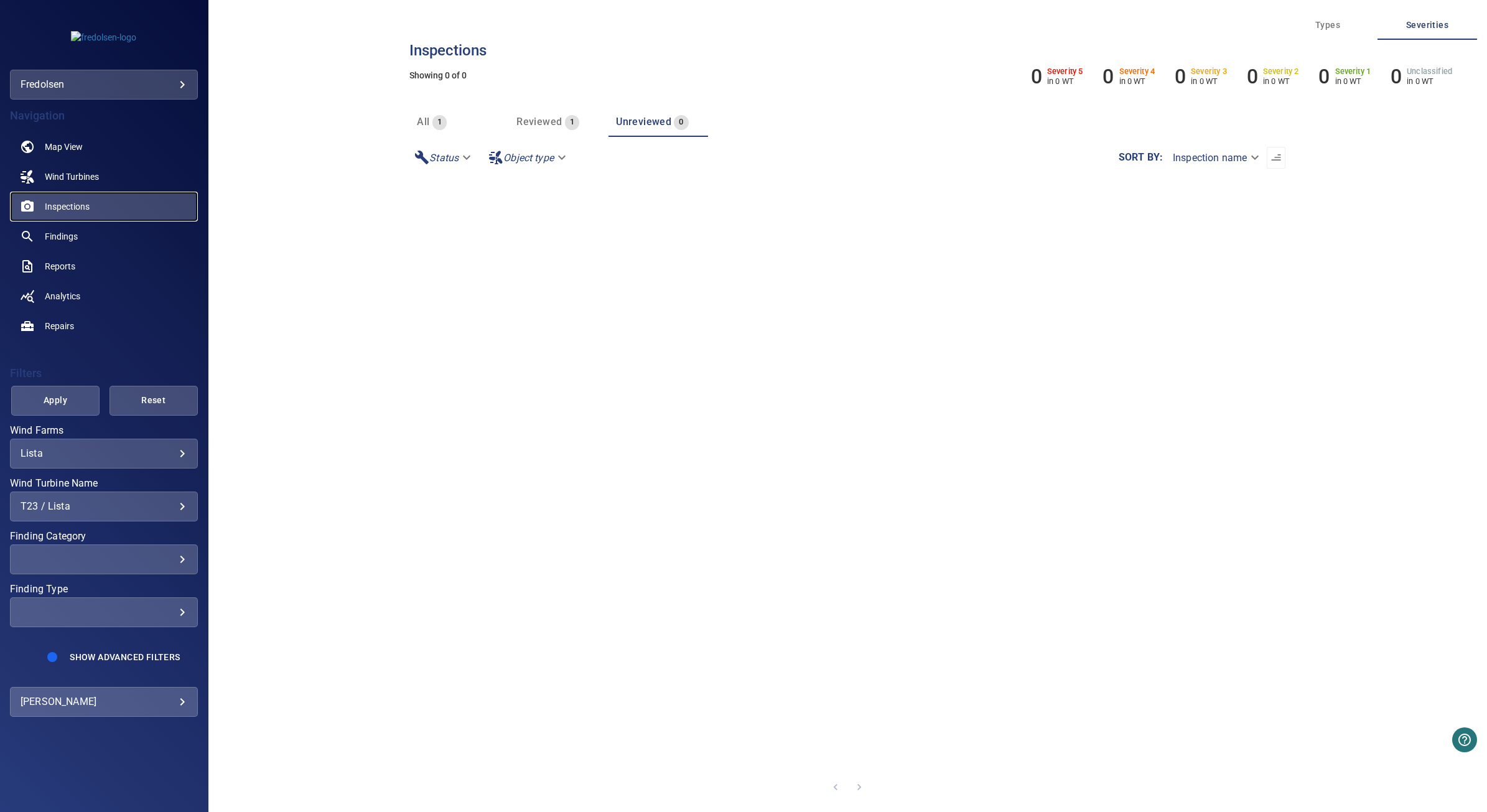
click at [84, 210] on span "Inspections" at bounding box center [67, 206] width 45 height 12
click at [126, 10] on link at bounding box center [104, 37] width 124 height 55
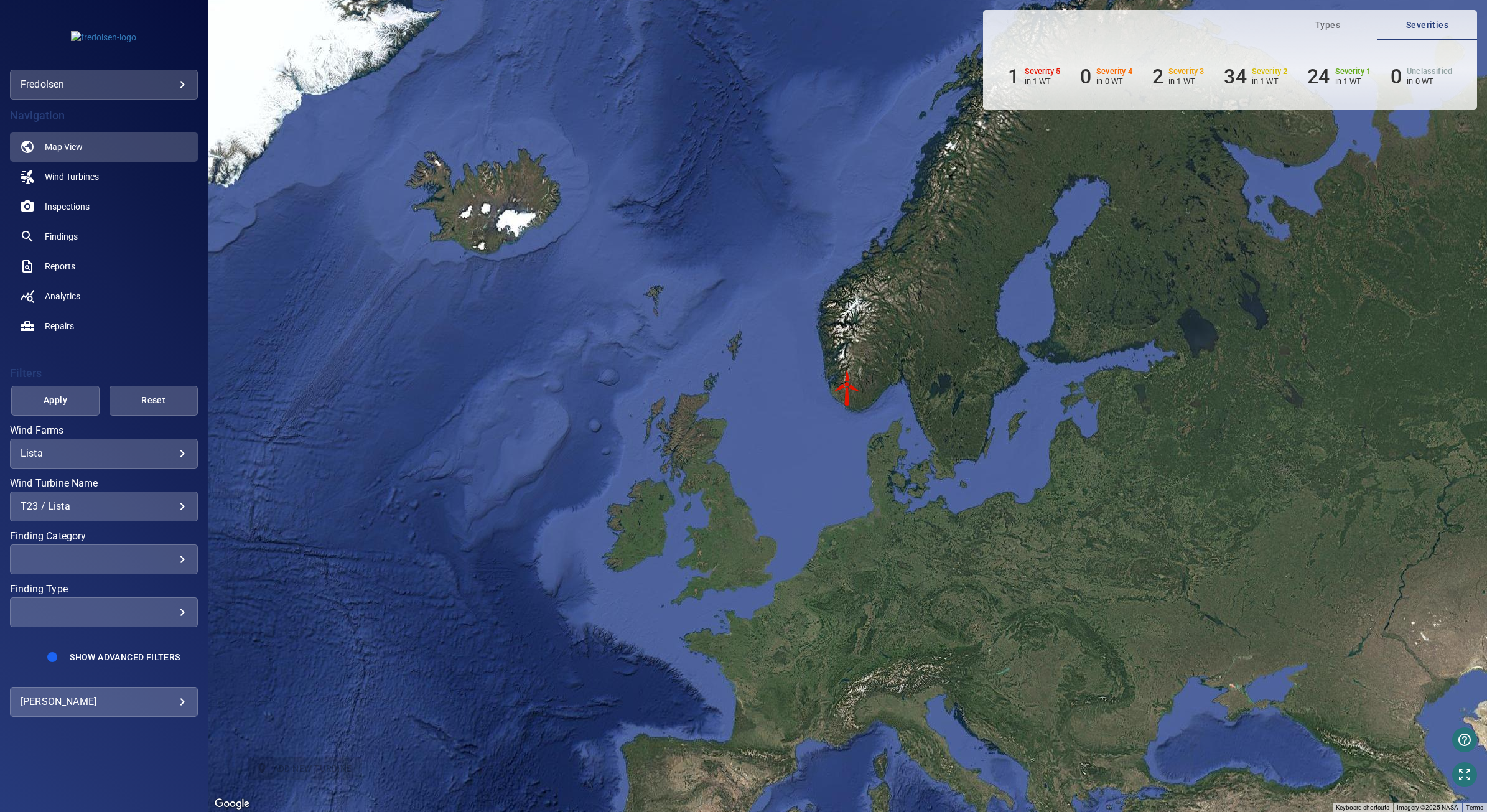
drag, startPoint x: 136, startPoint y: 490, endPoint x: 135, endPoint y: 504, distance: 14.3
click at [135, 496] on div "**********" at bounding box center [104, 499] width 188 height 43
click at [139, 504] on div "T23 / Lista" at bounding box center [104, 506] width 167 height 12
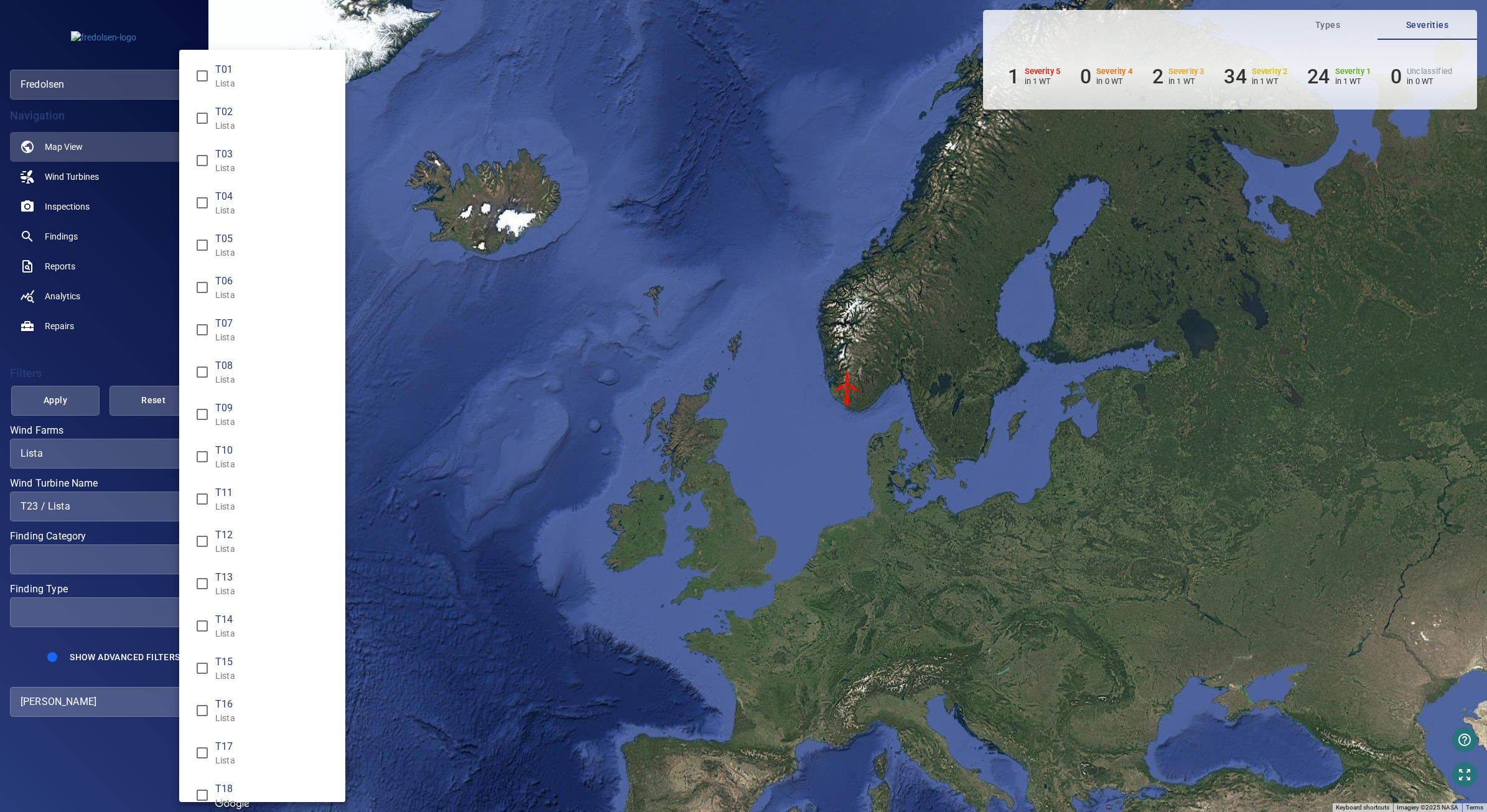
scroll to position [569, 0]
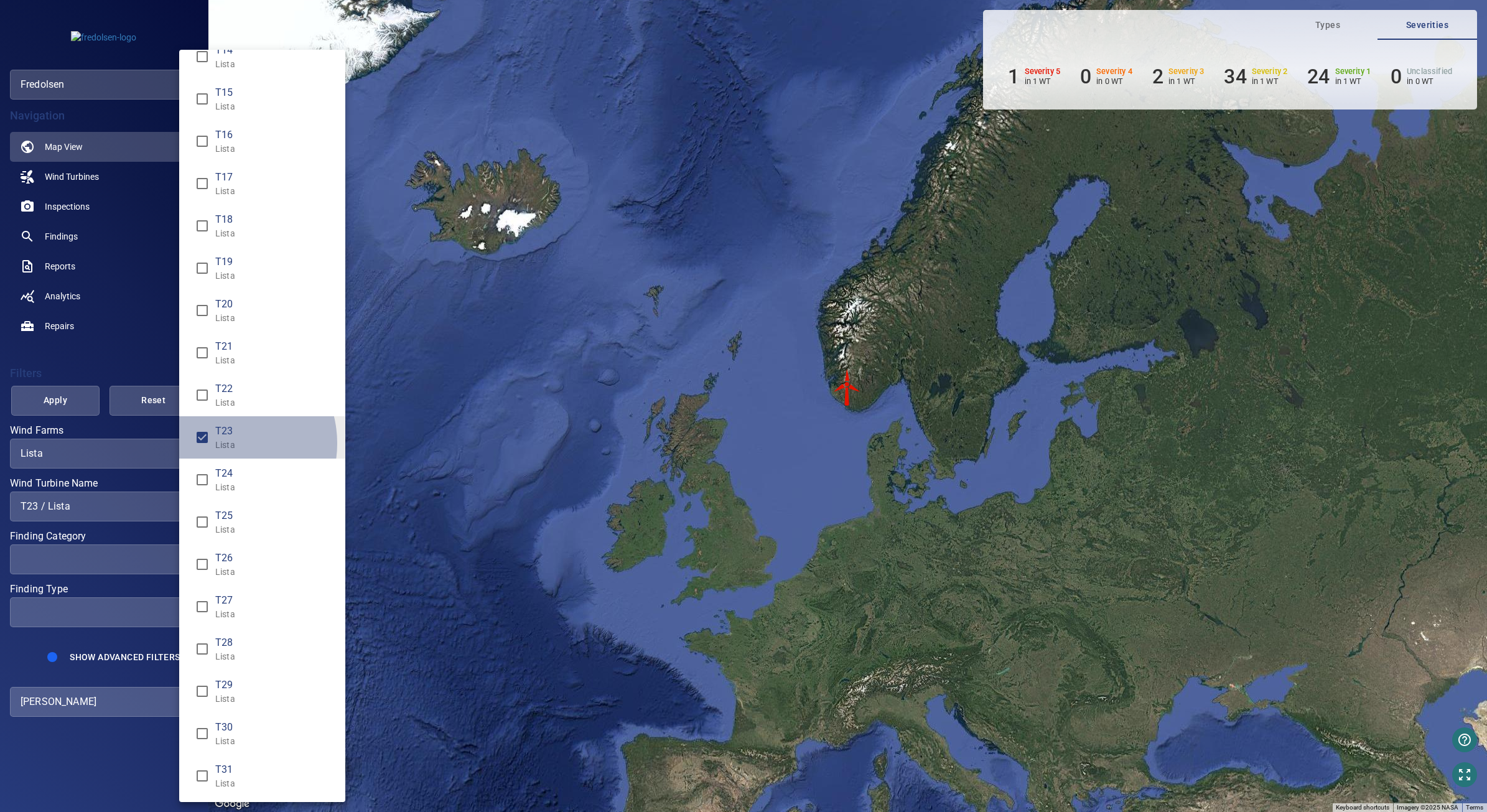
click at [225, 443] on p "Lista" at bounding box center [275, 445] width 120 height 12
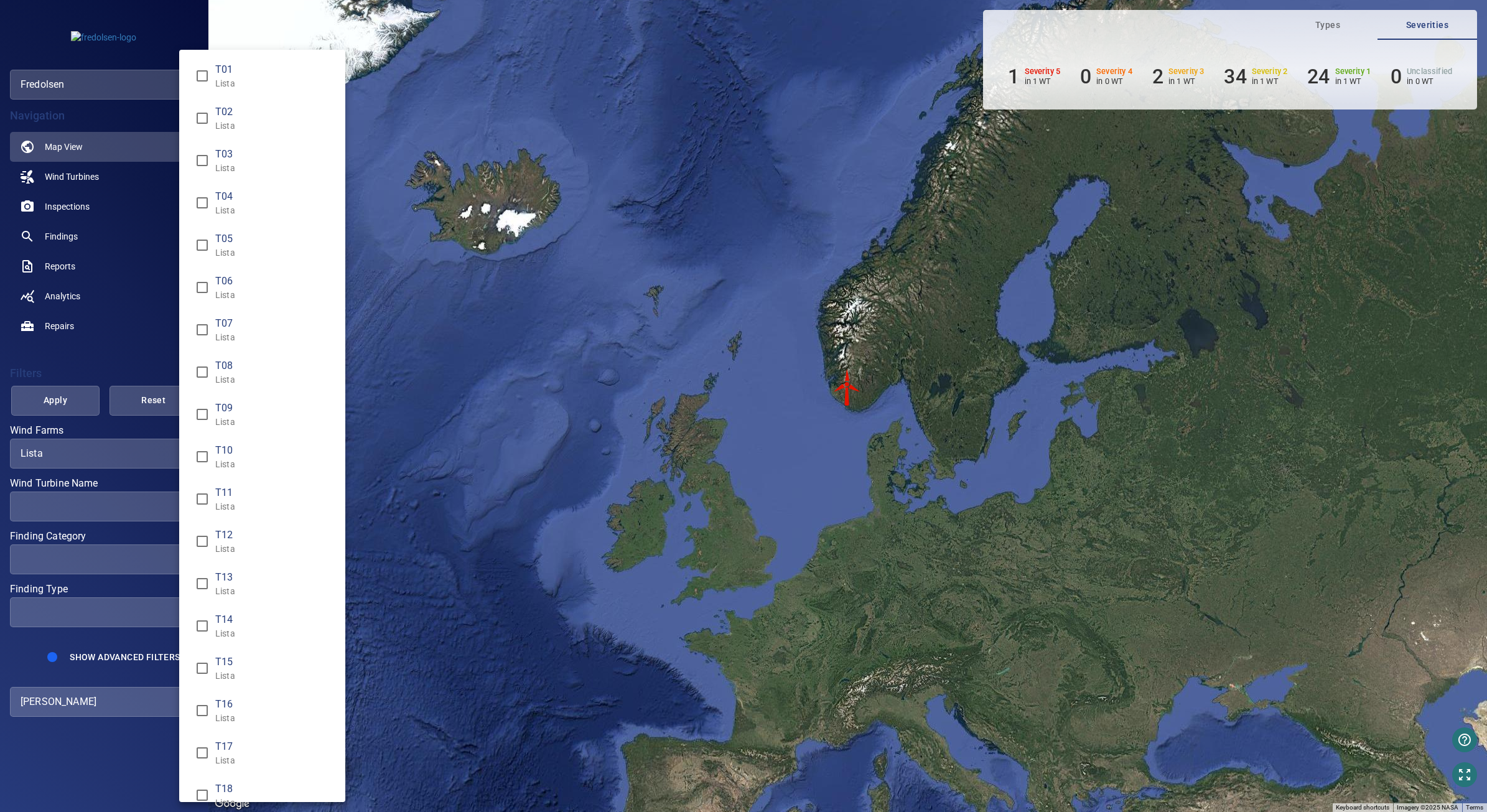
click at [81, 417] on div "Wind Turbine Name" at bounding box center [743, 406] width 1487 height 812
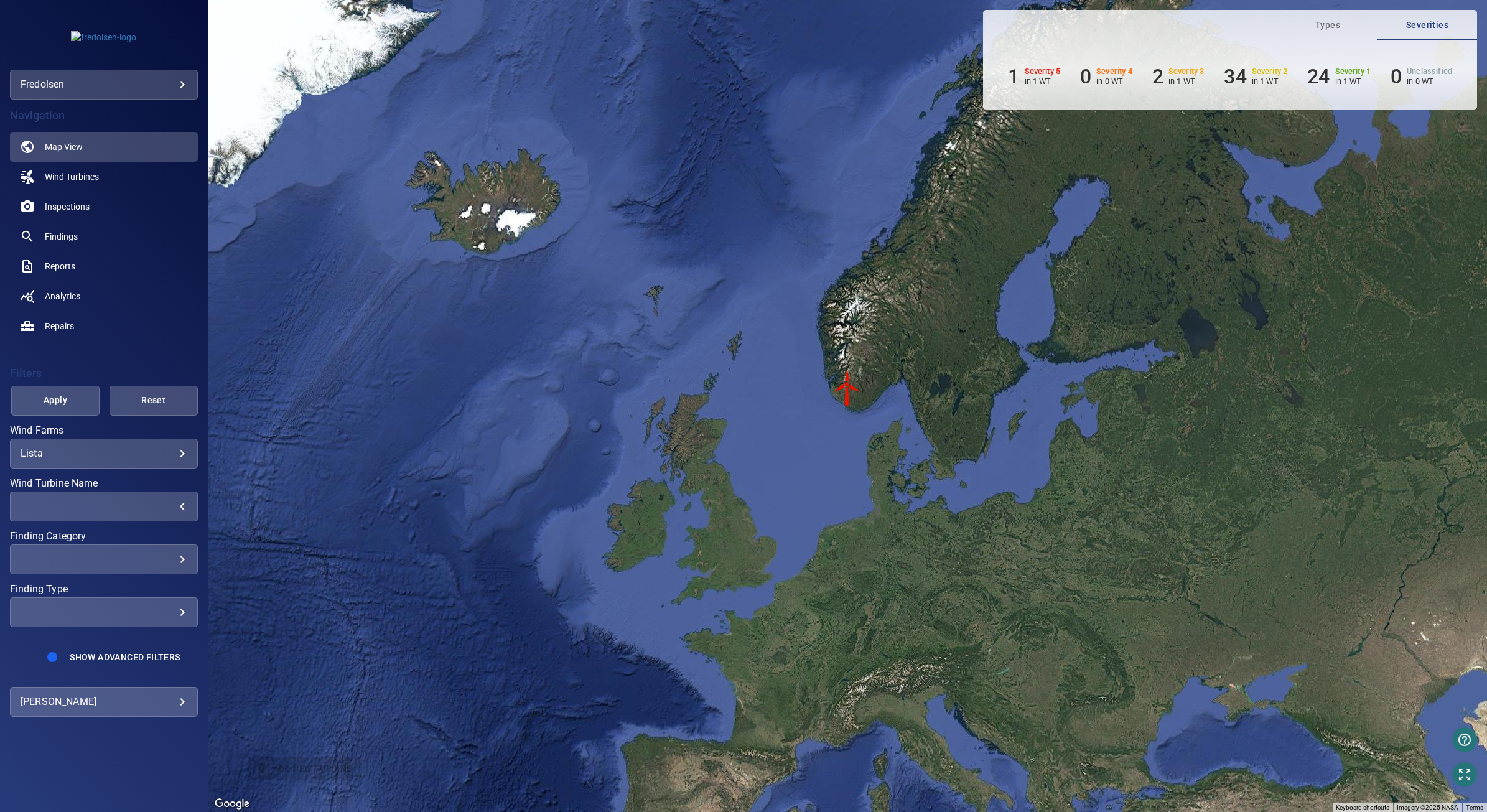
click at [63, 403] on span "Apply" at bounding box center [55, 401] width 57 height 16
click at [78, 207] on span "Inspections" at bounding box center [67, 206] width 45 height 12
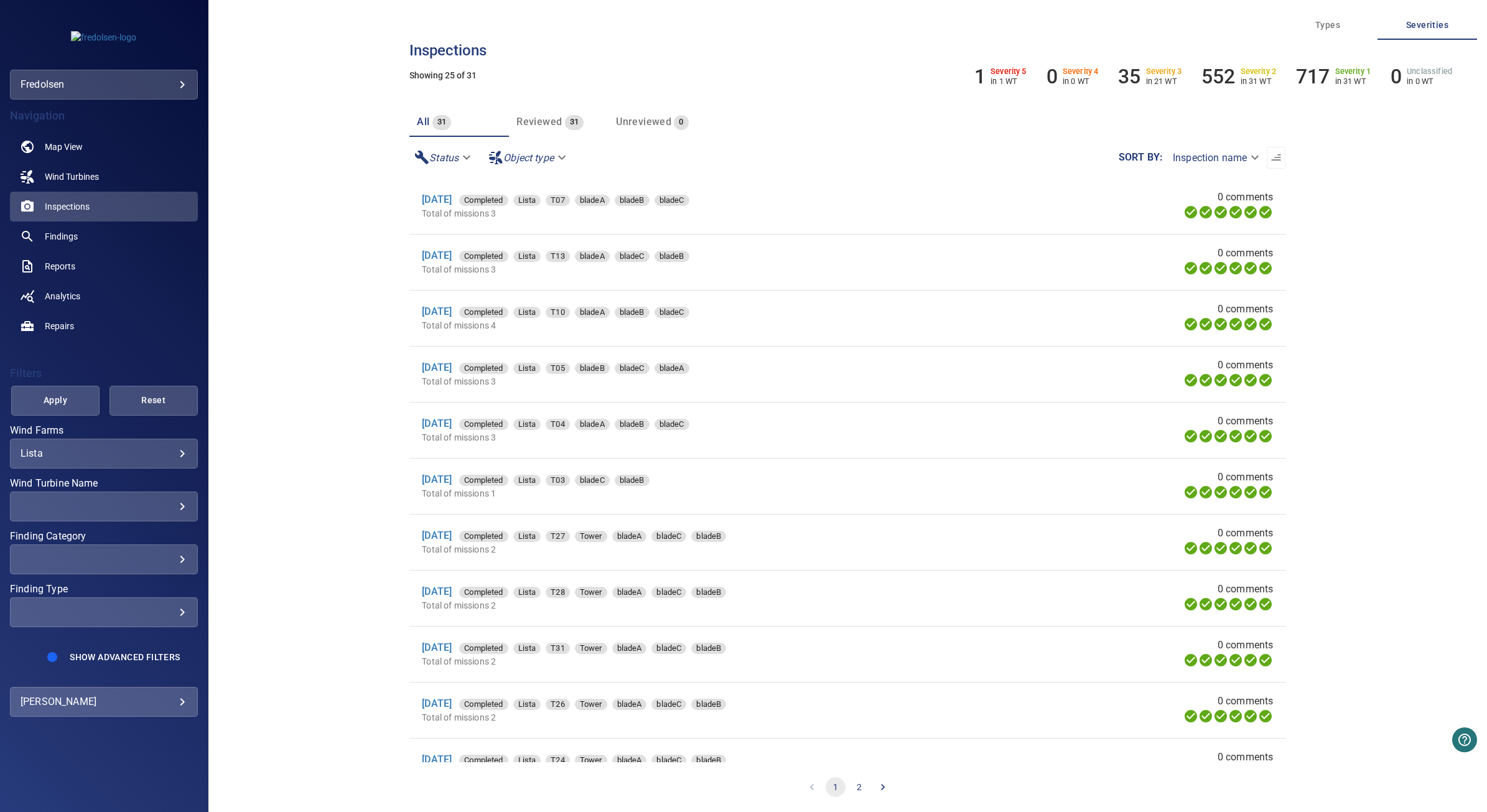
click at [620, 126] on span "Unreviewed" at bounding box center [643, 122] width 55 height 12
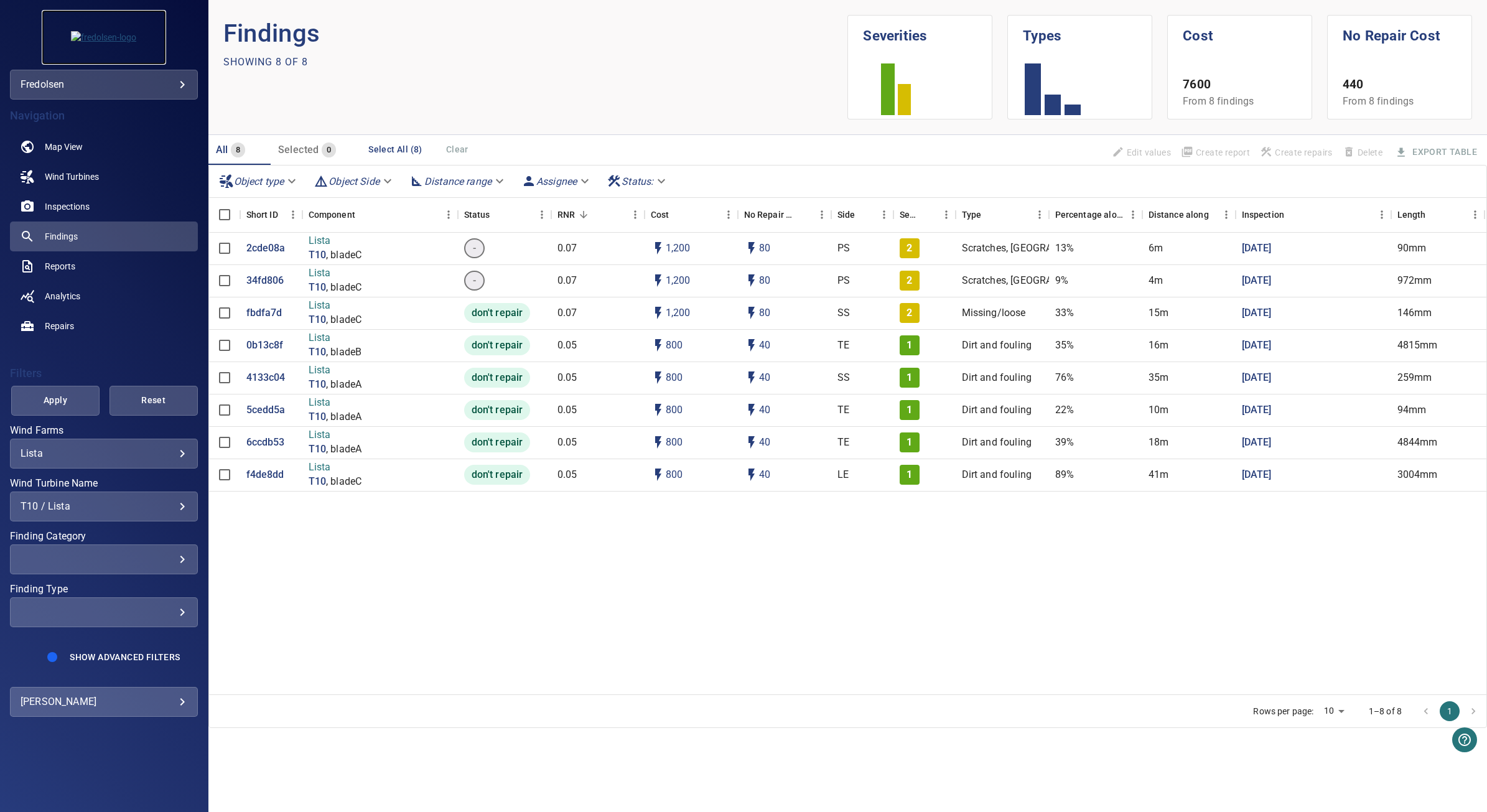
click at [136, 44] on img at bounding box center [103, 37] width 65 height 12
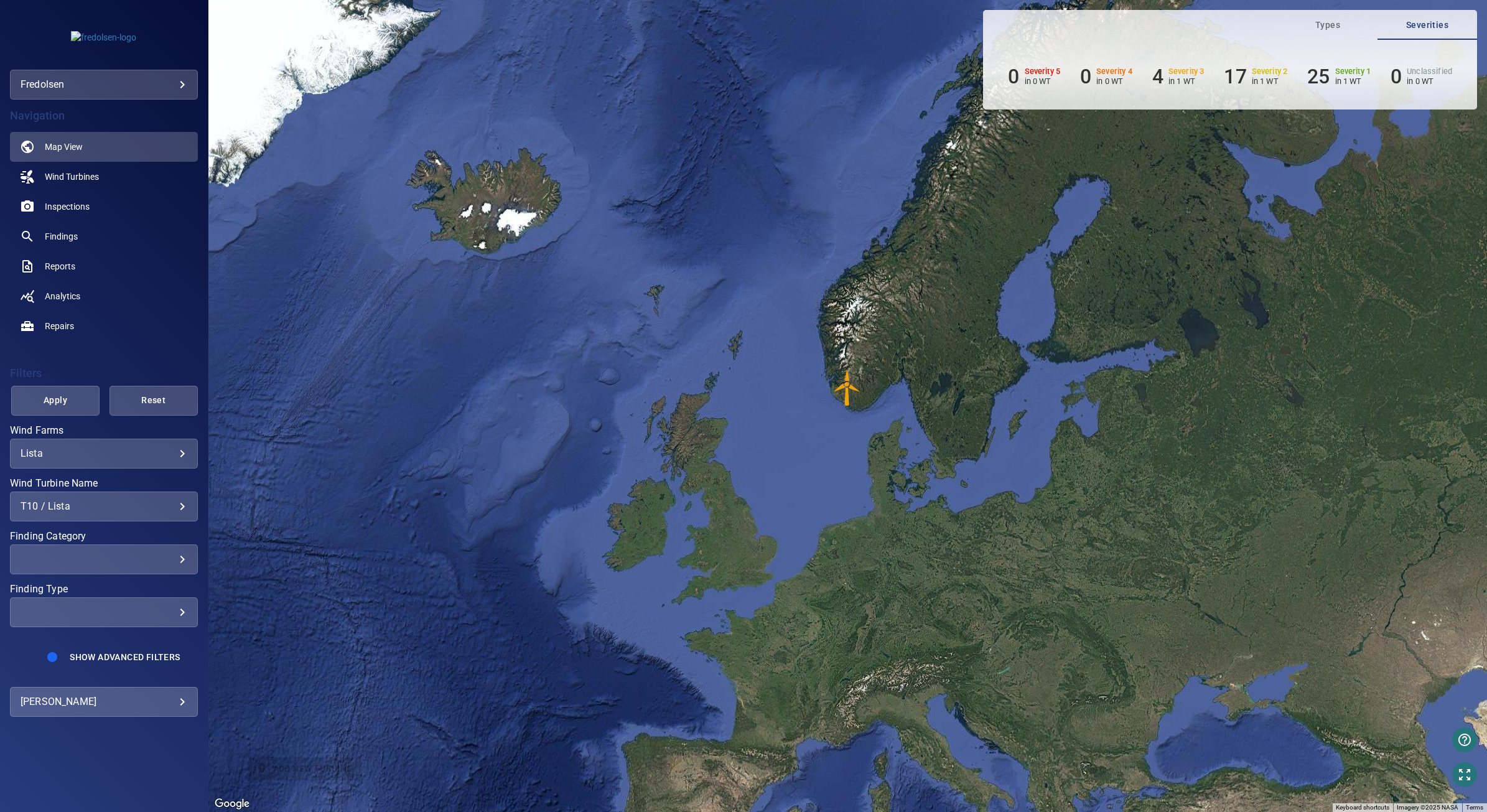
click at [106, 498] on div "**********" at bounding box center [104, 506] width 188 height 30
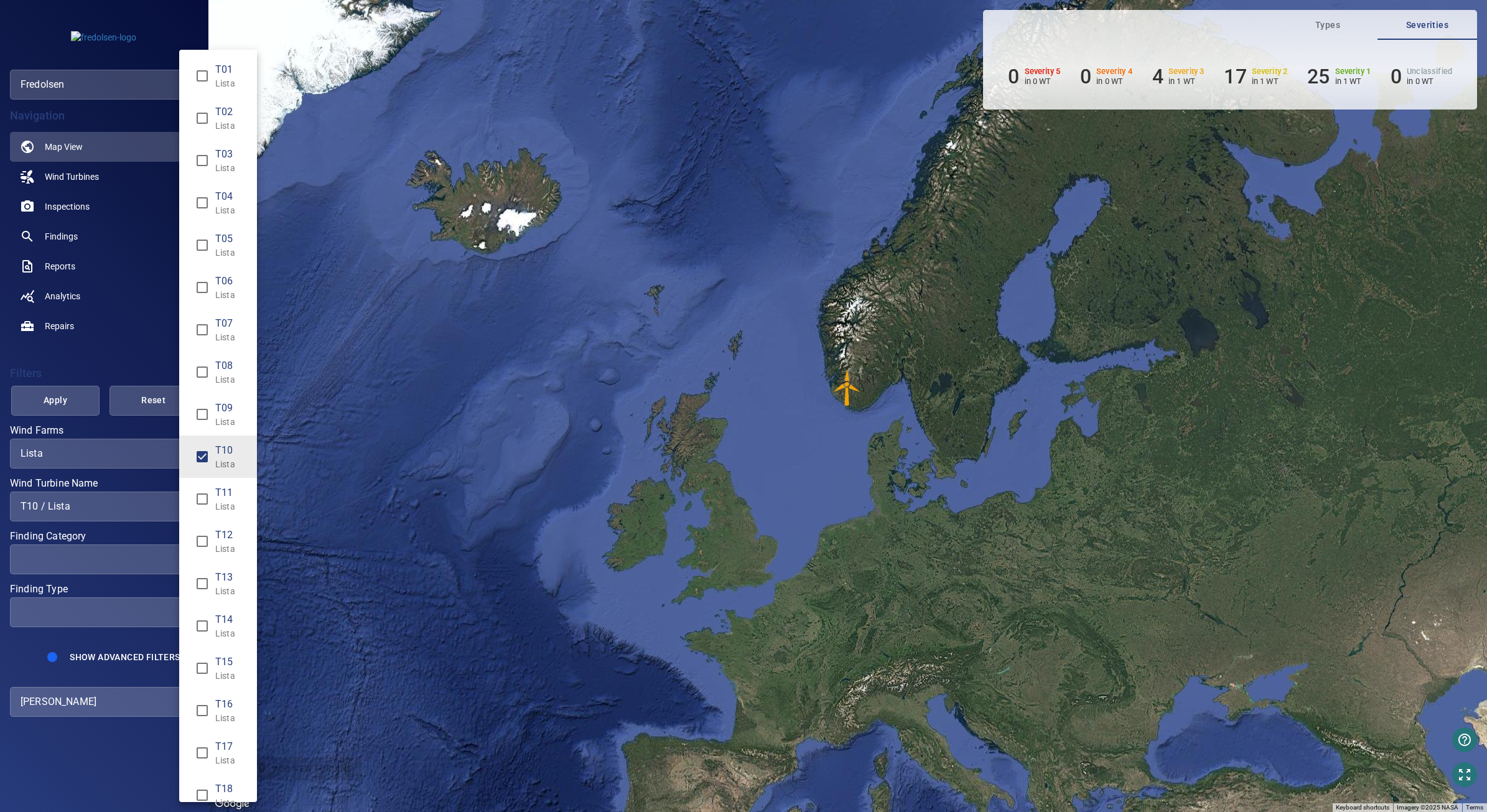
click at [216, 463] on p "Lista" at bounding box center [231, 464] width 32 height 12
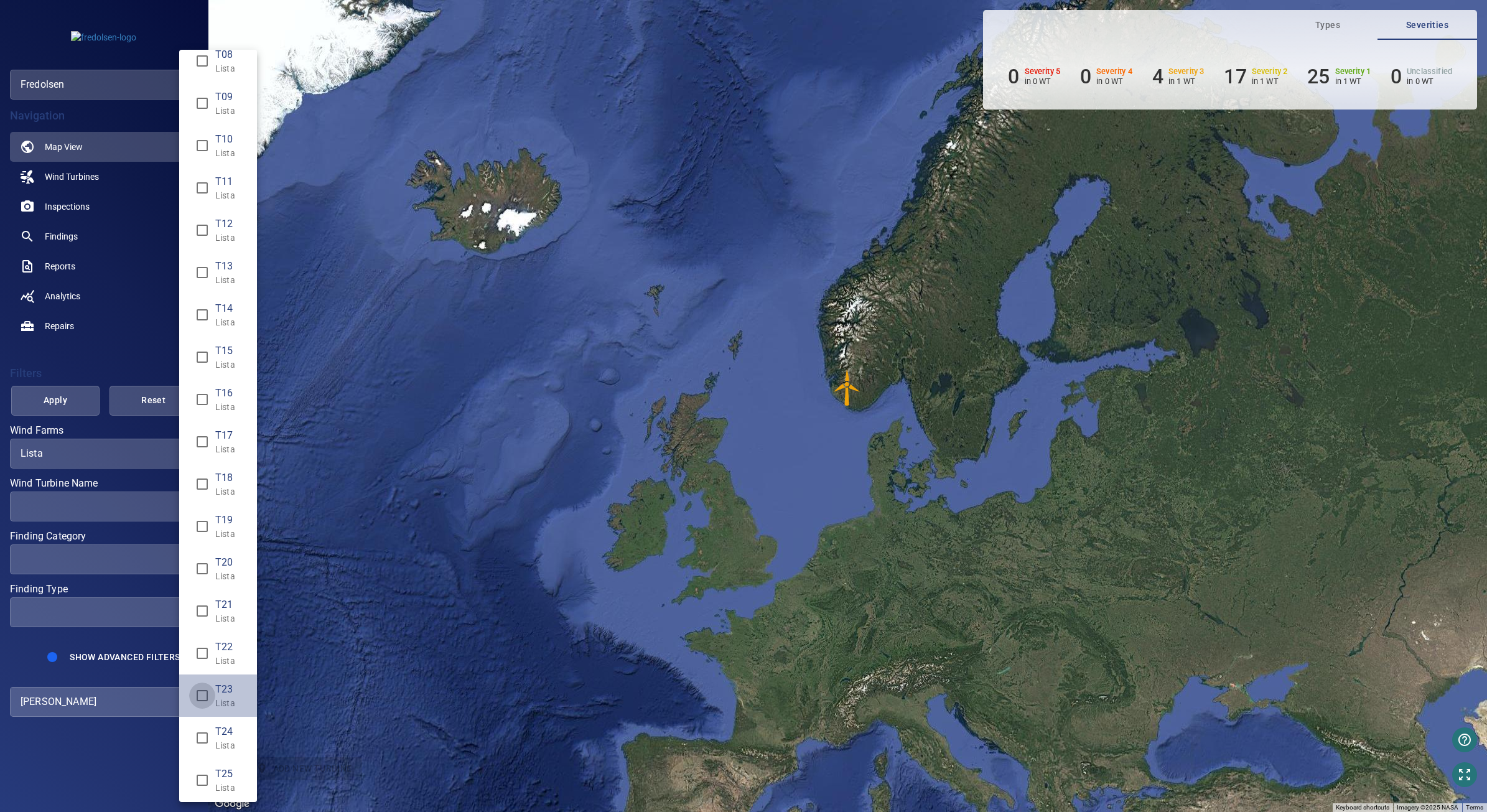
type input "**********"
click at [57, 393] on div "Wind Turbine Name" at bounding box center [743, 406] width 1487 height 812
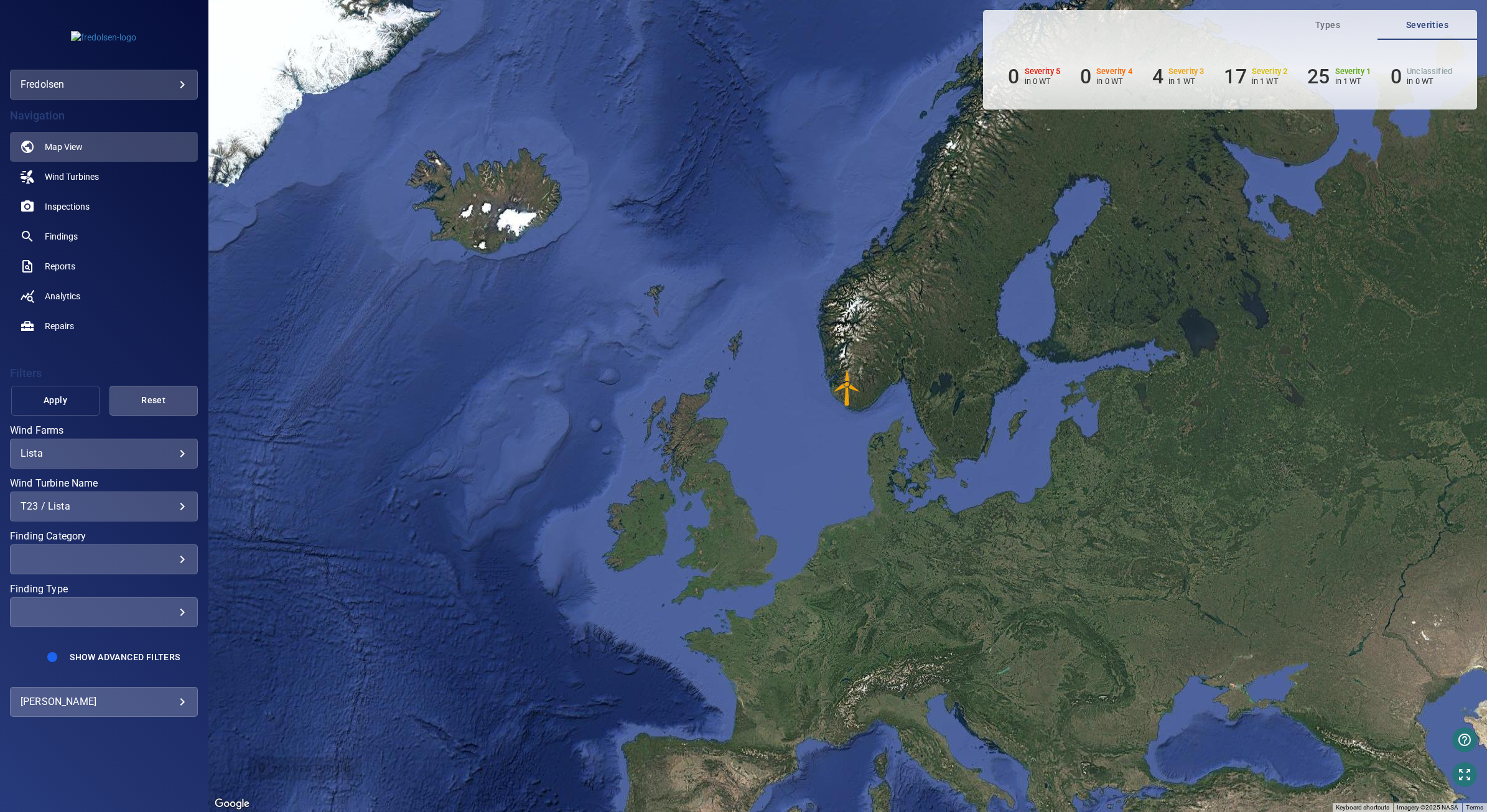
click at [61, 403] on span "Apply" at bounding box center [55, 401] width 57 height 16
click at [156, 660] on span "Show Advanced Filters" at bounding box center [125, 657] width 110 height 10
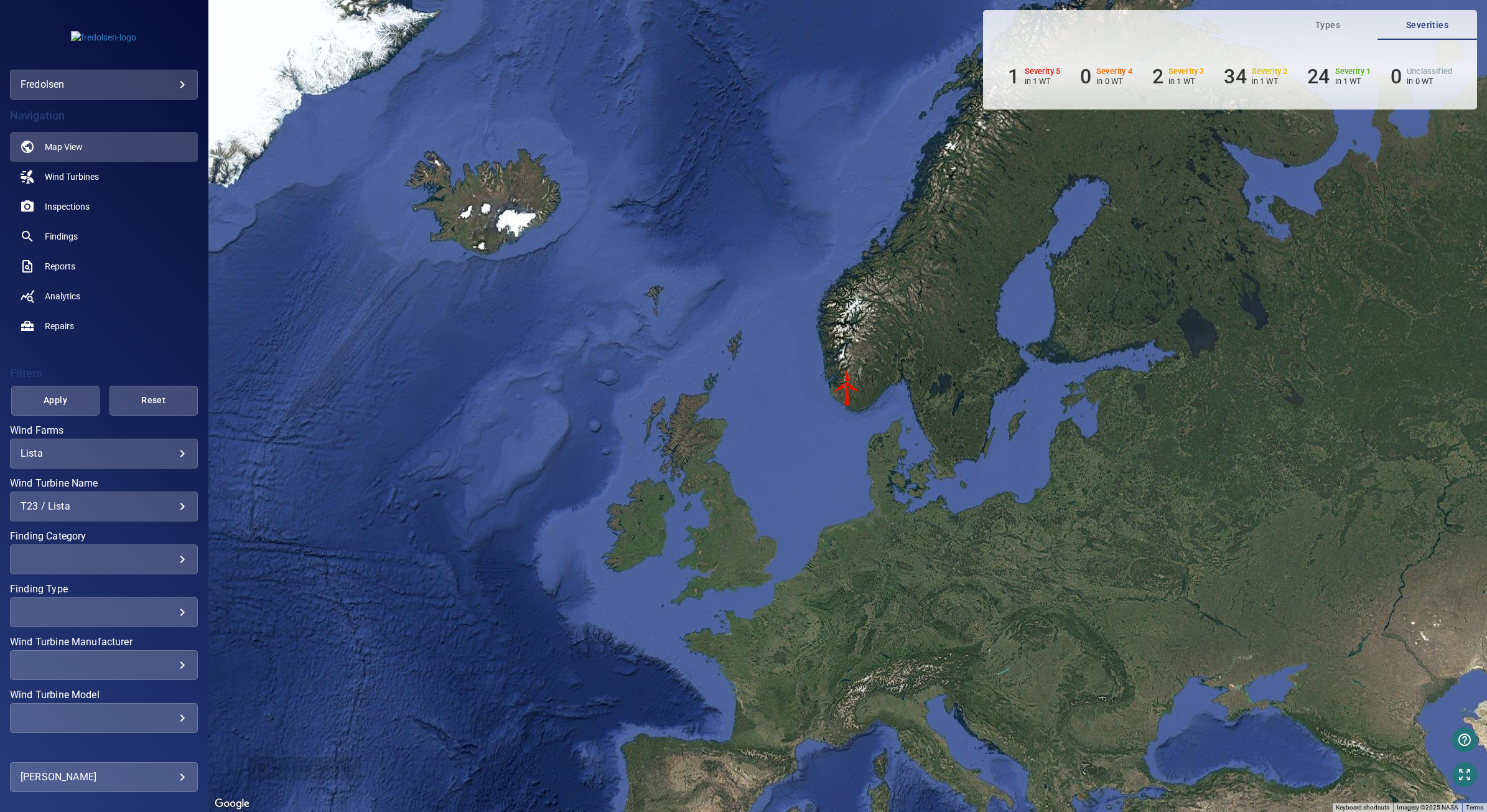
scroll to position [94, 0]
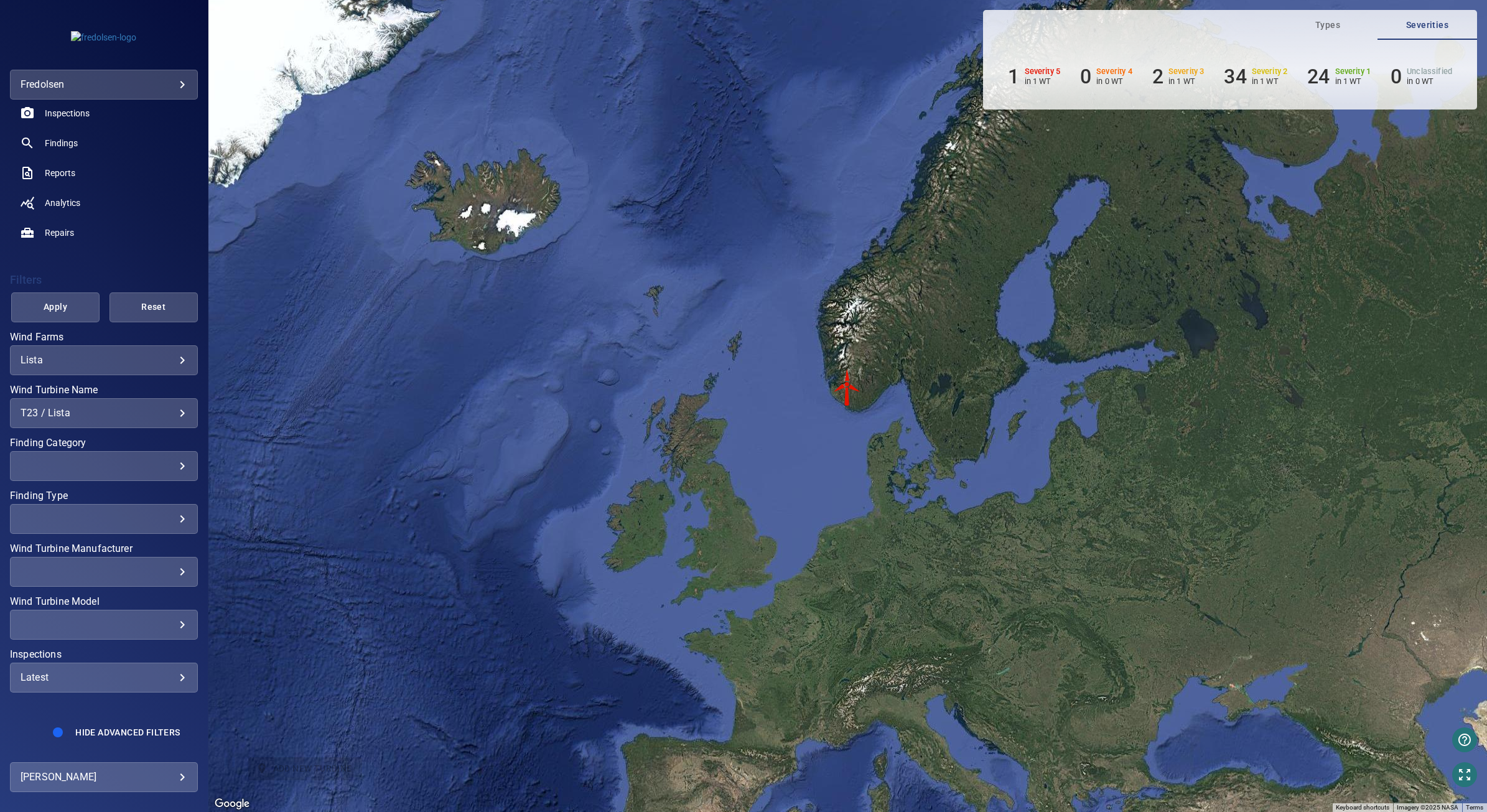
click at [170, 676] on div "Latest" at bounding box center [104, 677] width 167 height 12
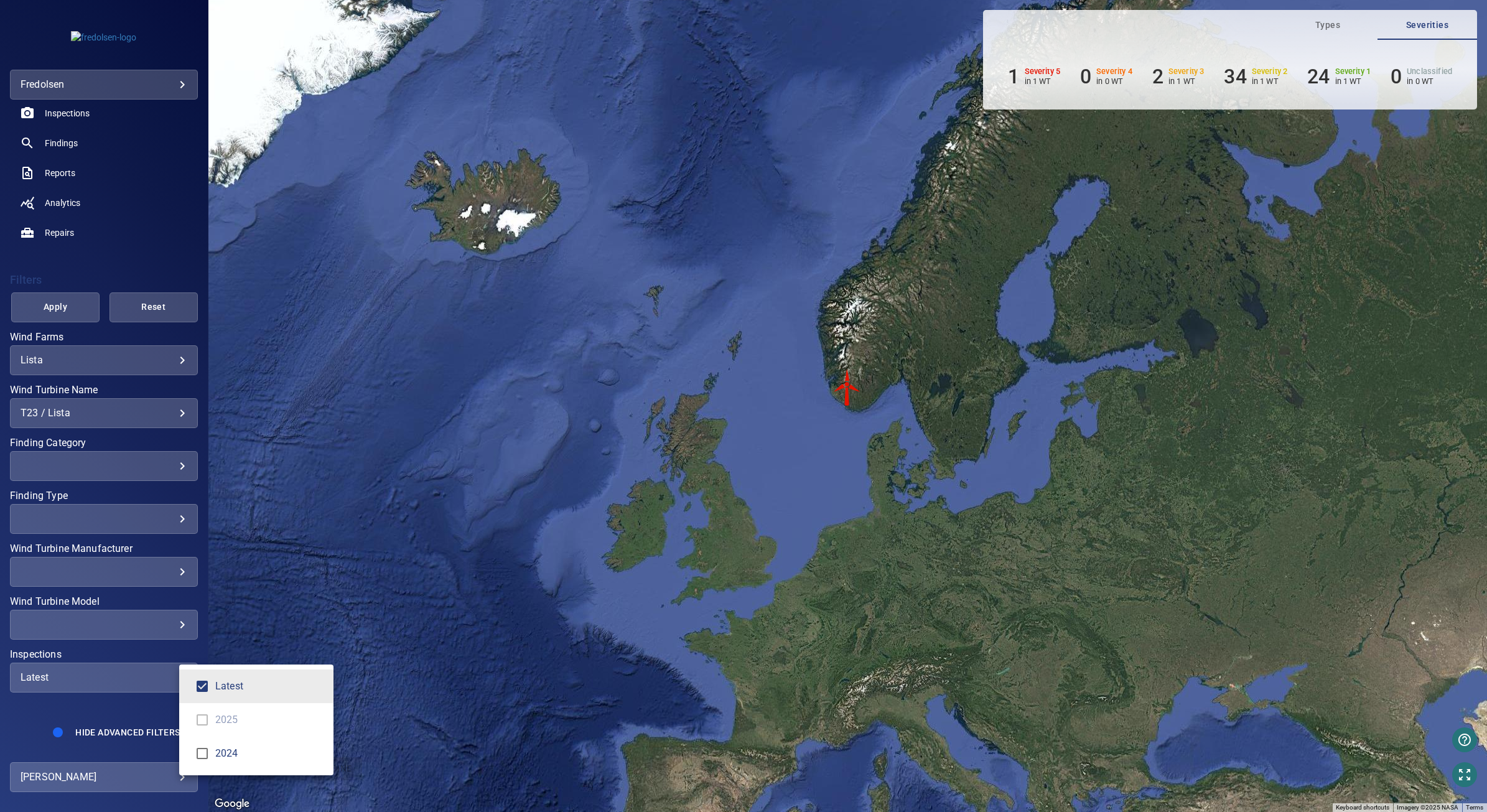
click at [222, 761] on li "2024" at bounding box center [256, 754] width 154 height 34
click at [226, 700] on li "Latest" at bounding box center [256, 686] width 154 height 34
type input "******"
click at [70, 322] on div "Inspections" at bounding box center [743, 406] width 1487 height 812
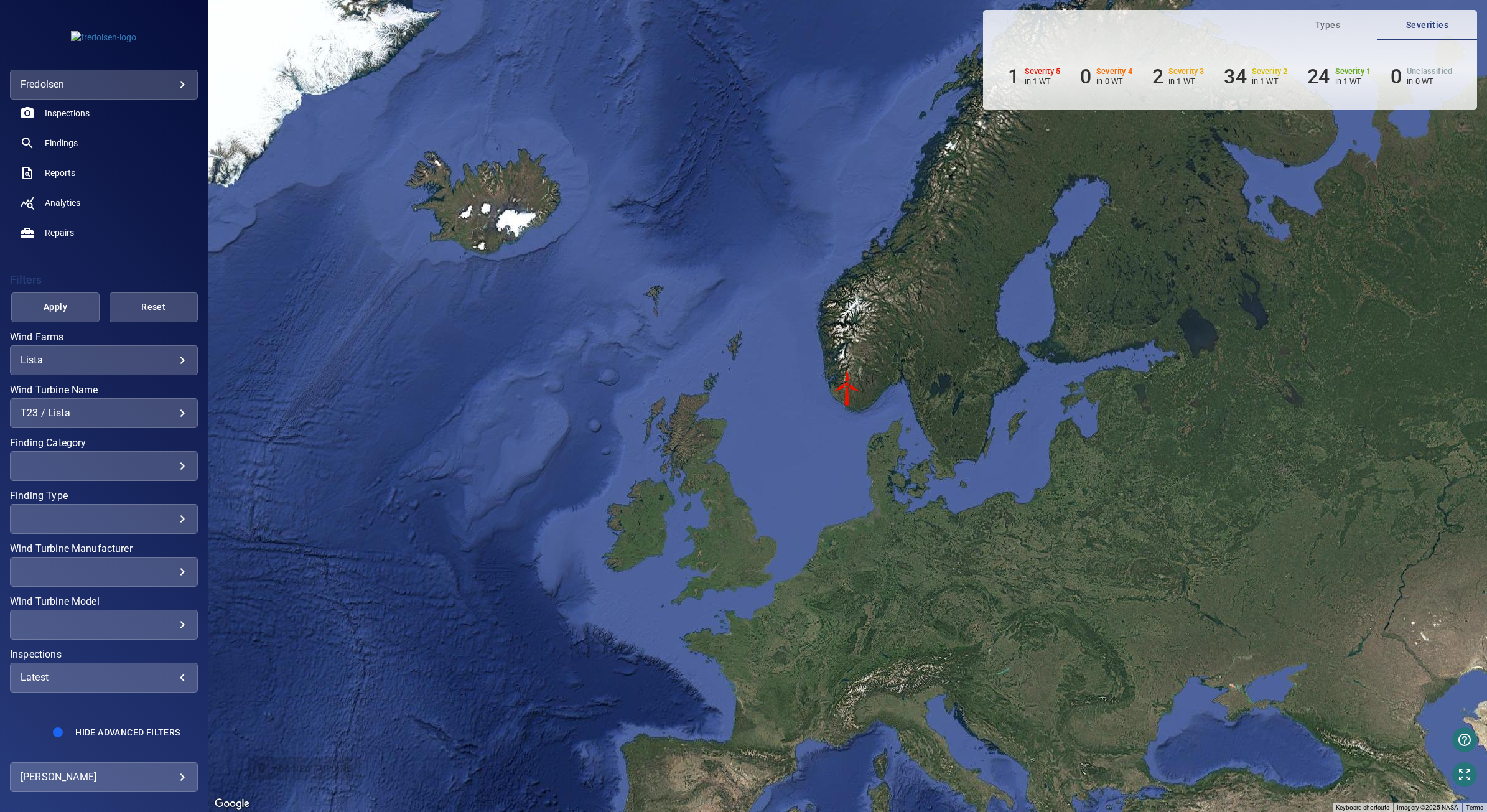
click at [70, 310] on span "Apply" at bounding box center [55, 307] width 57 height 16
click at [77, 114] on span "Inspections" at bounding box center [67, 113] width 45 height 12
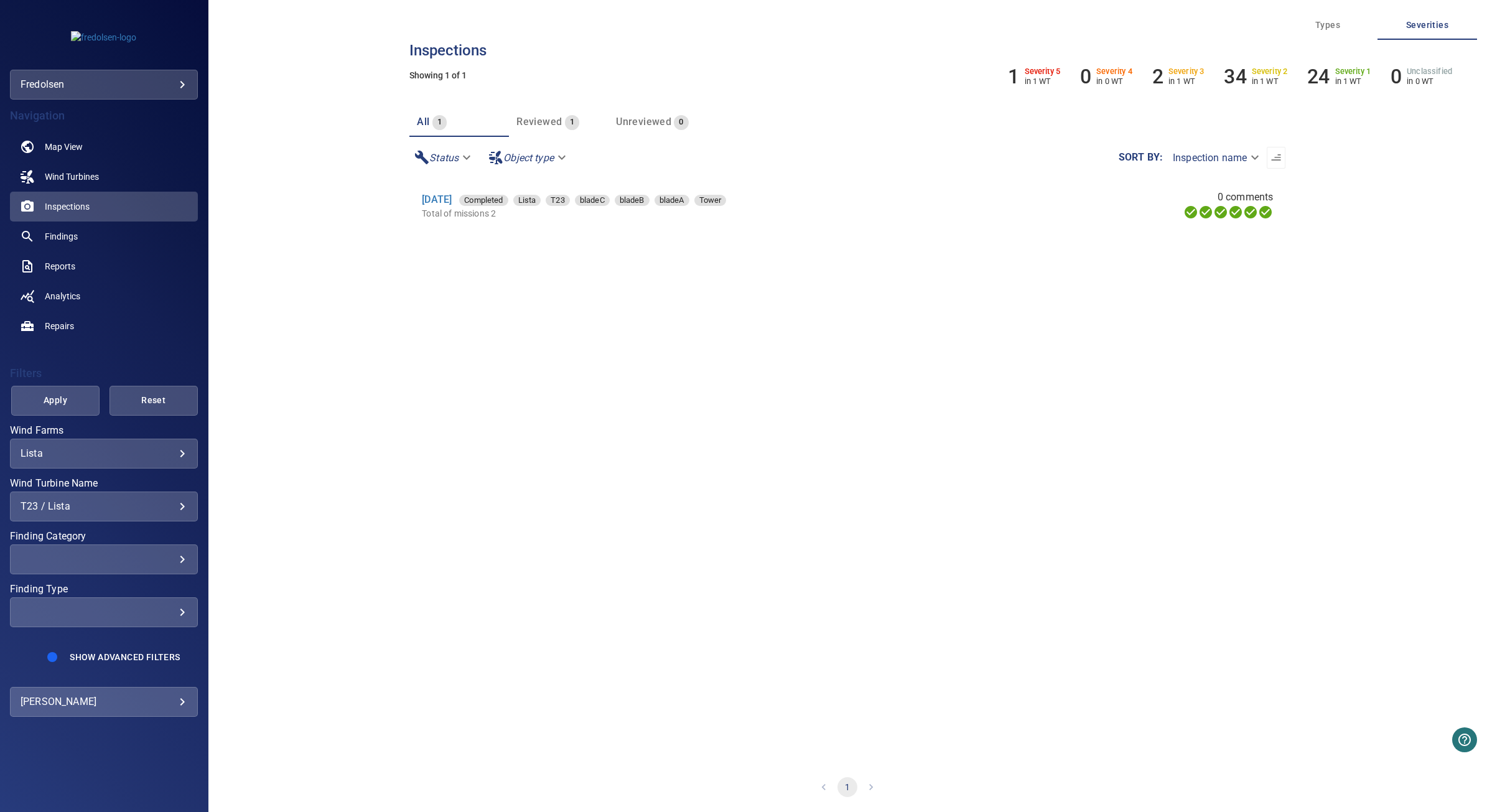
click at [554, 116] on span "Reviewed" at bounding box center [538, 122] width 45 height 12
click at [434, 120] on span "1" at bounding box center [439, 122] width 14 height 14
click at [417, 125] on span "All" at bounding box center [423, 122] width 12 height 12
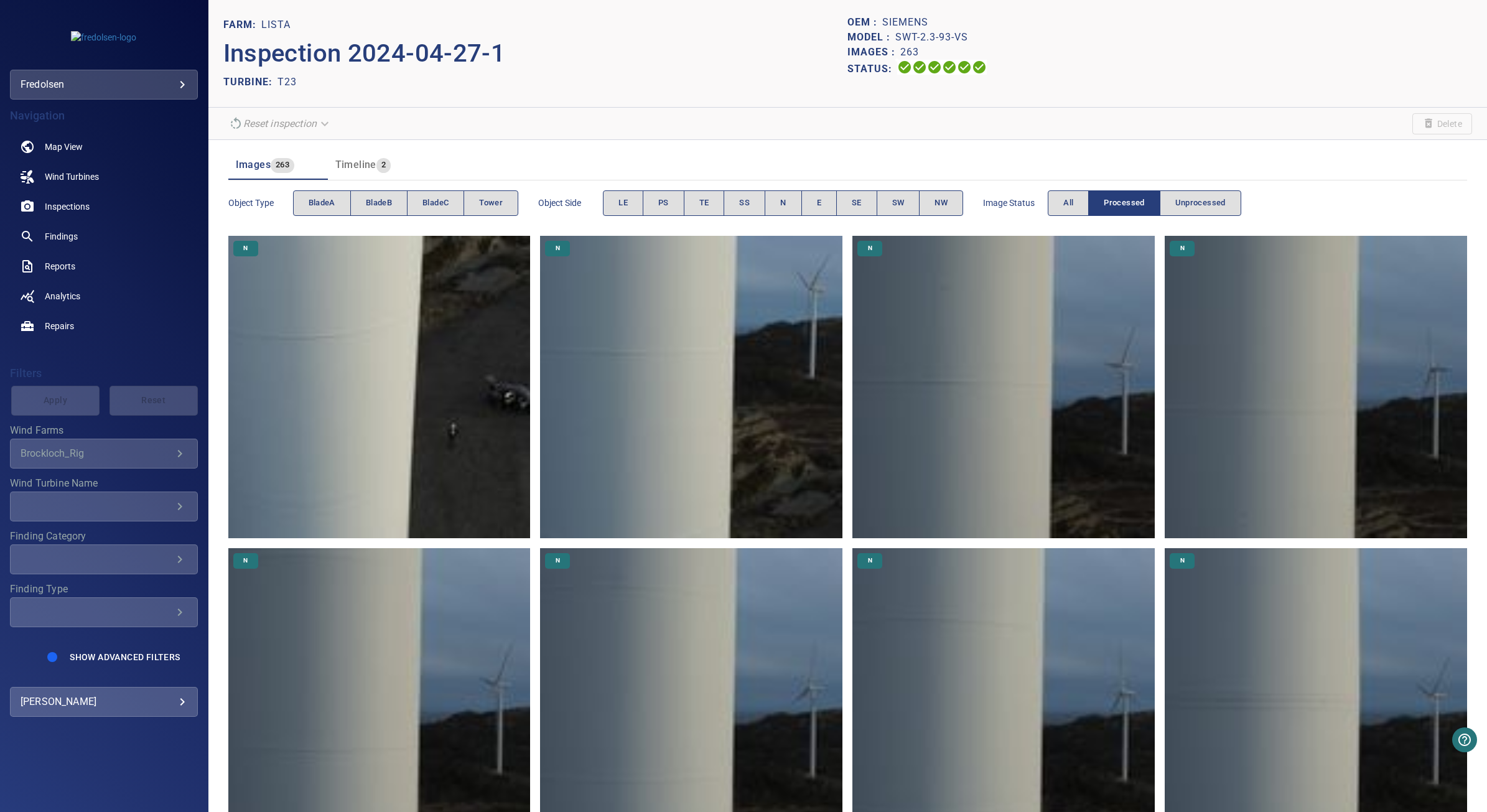
click at [463, 355] on img at bounding box center [379, 387] width 302 height 302
